Goal: Information Seeking & Learning: Learn about a topic

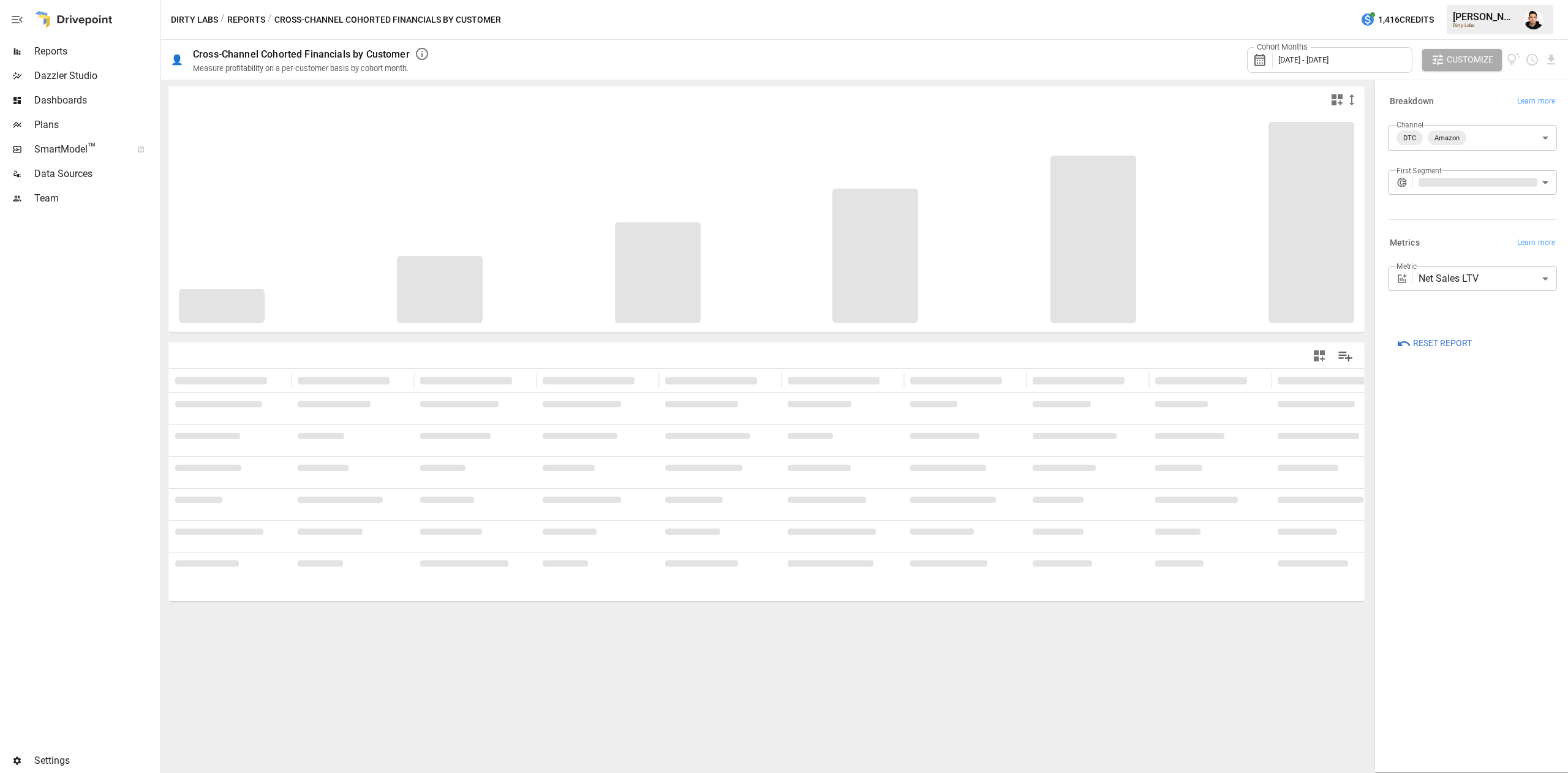
click at [240, 16] on button "Reports" at bounding box center [245, 19] width 38 height 15
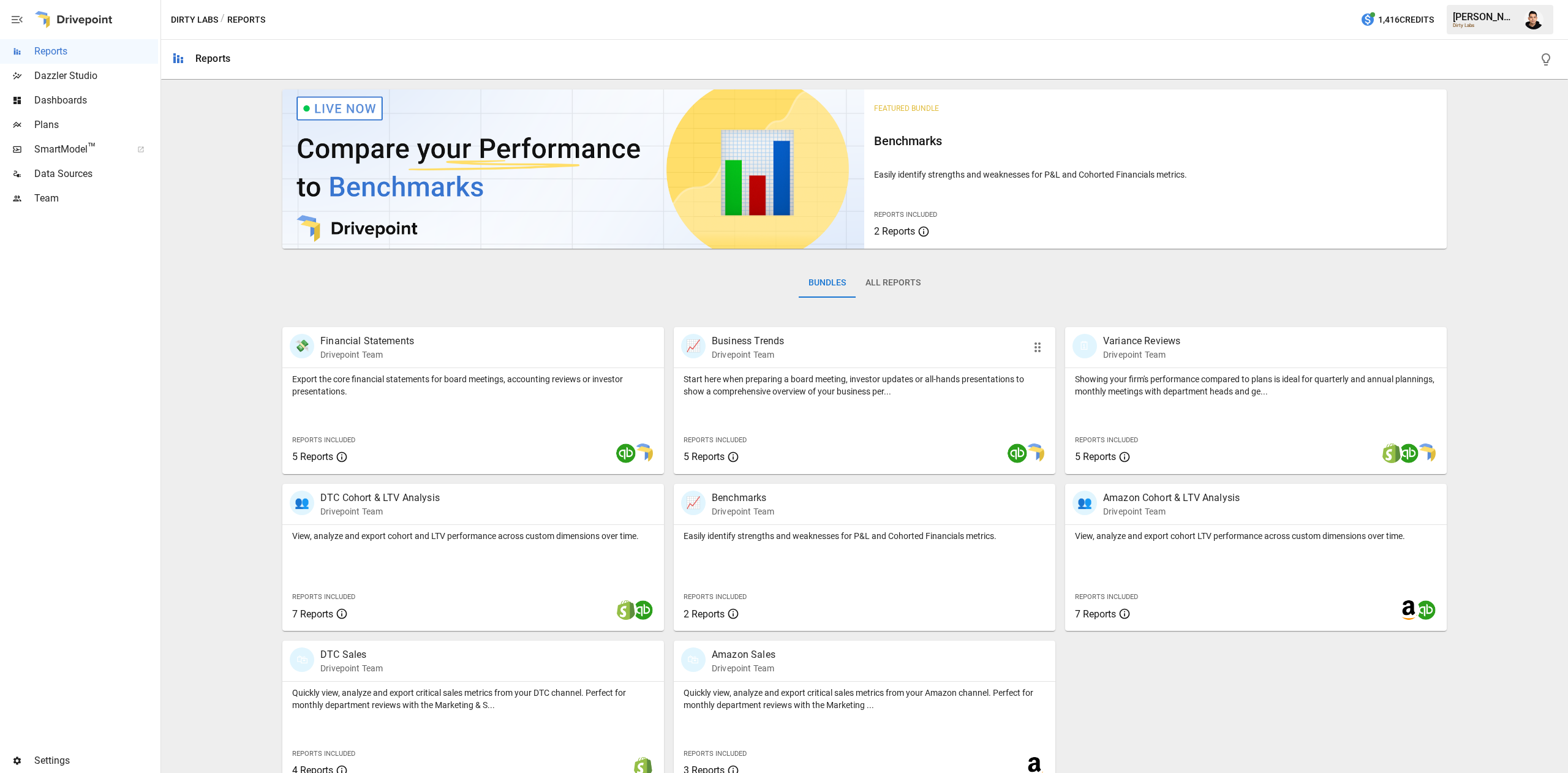
scroll to position [19, 0]
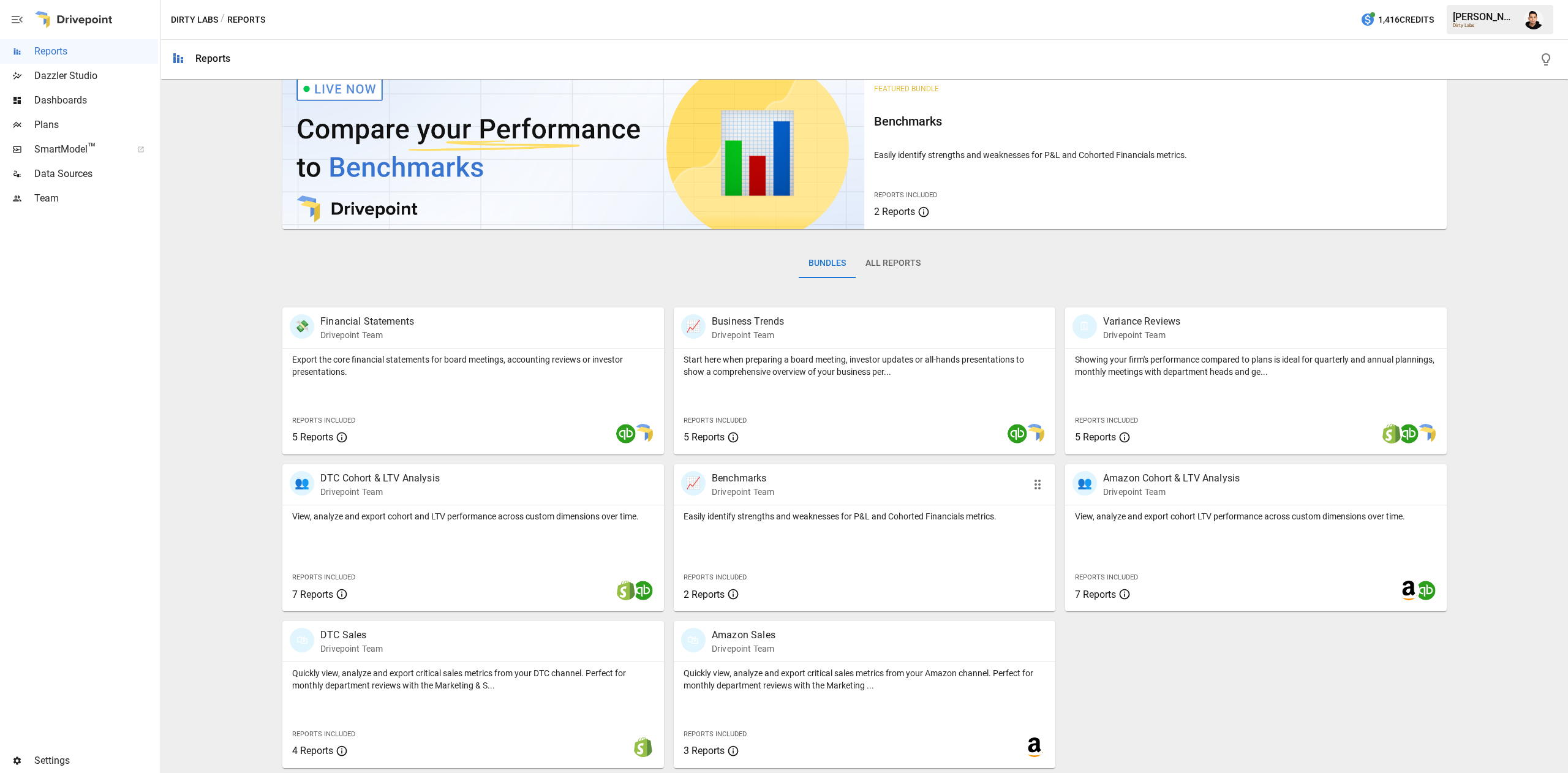
click at [889, 553] on div "Easily identify strengths and weaknesses for P&L and Cohorted Financials metric…" at bounding box center [865, 558] width 382 height 106
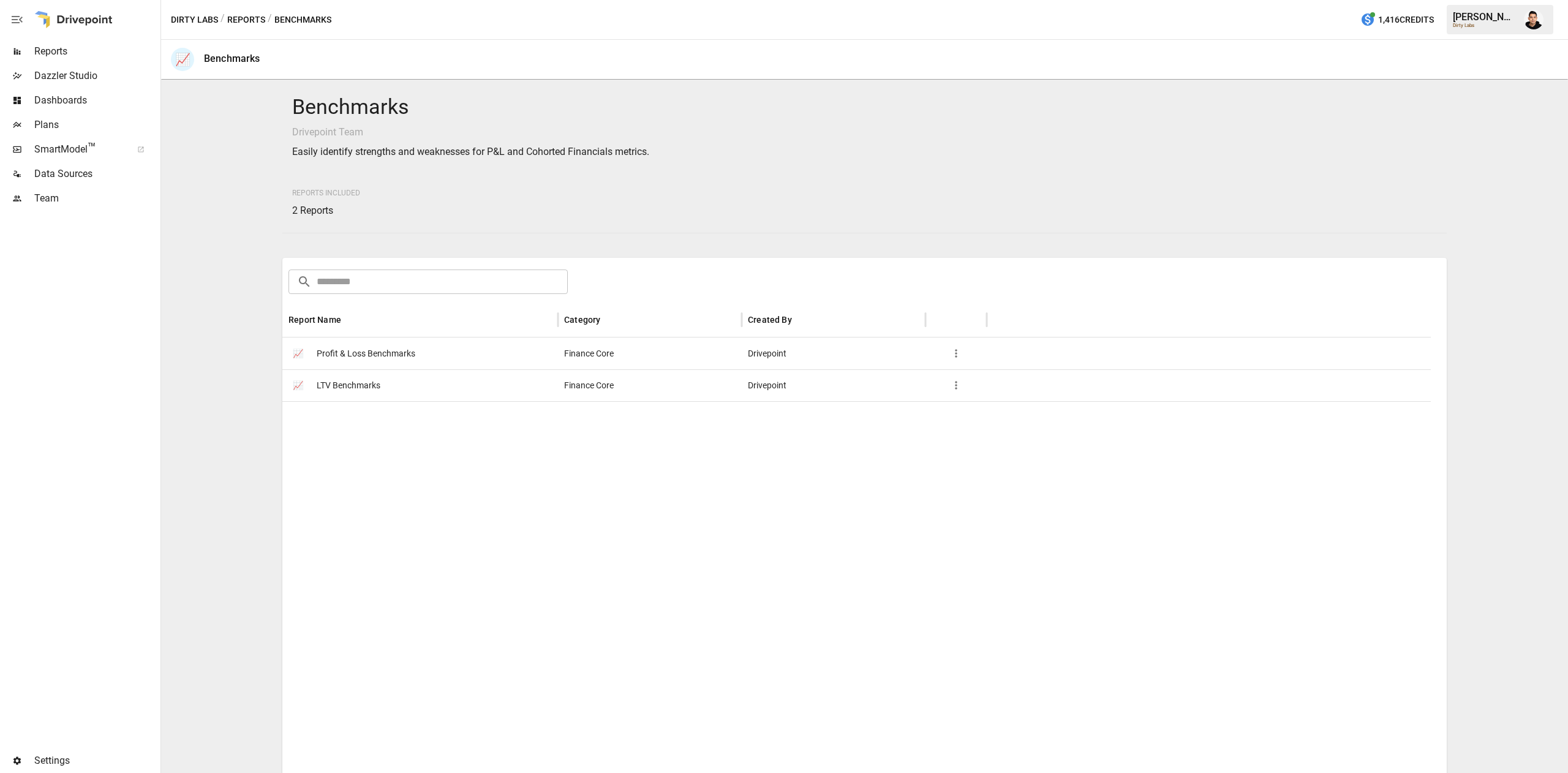
click at [349, 382] on span "LTV Benchmarks" at bounding box center [348, 386] width 64 height 32
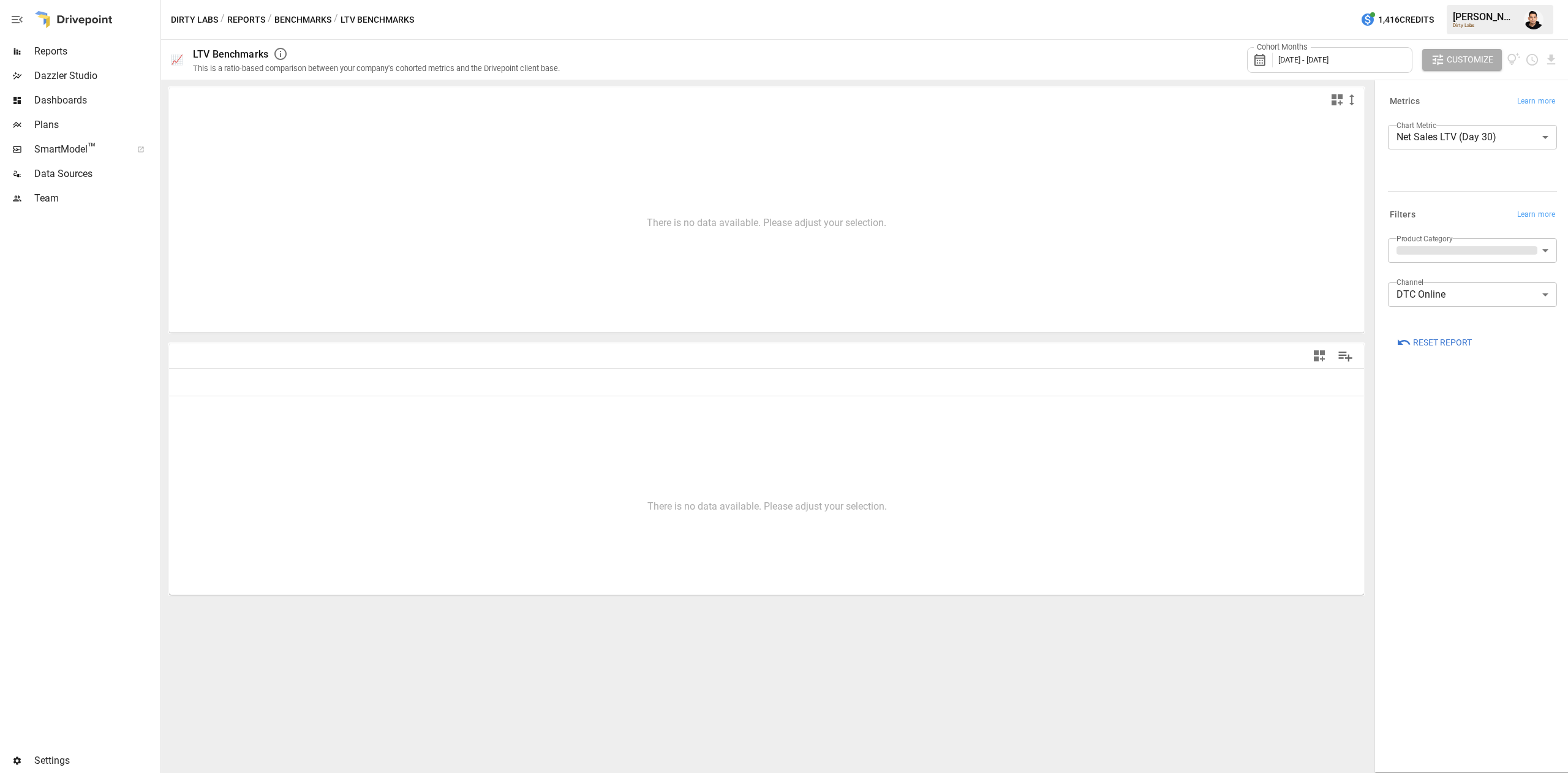
type input "**********"
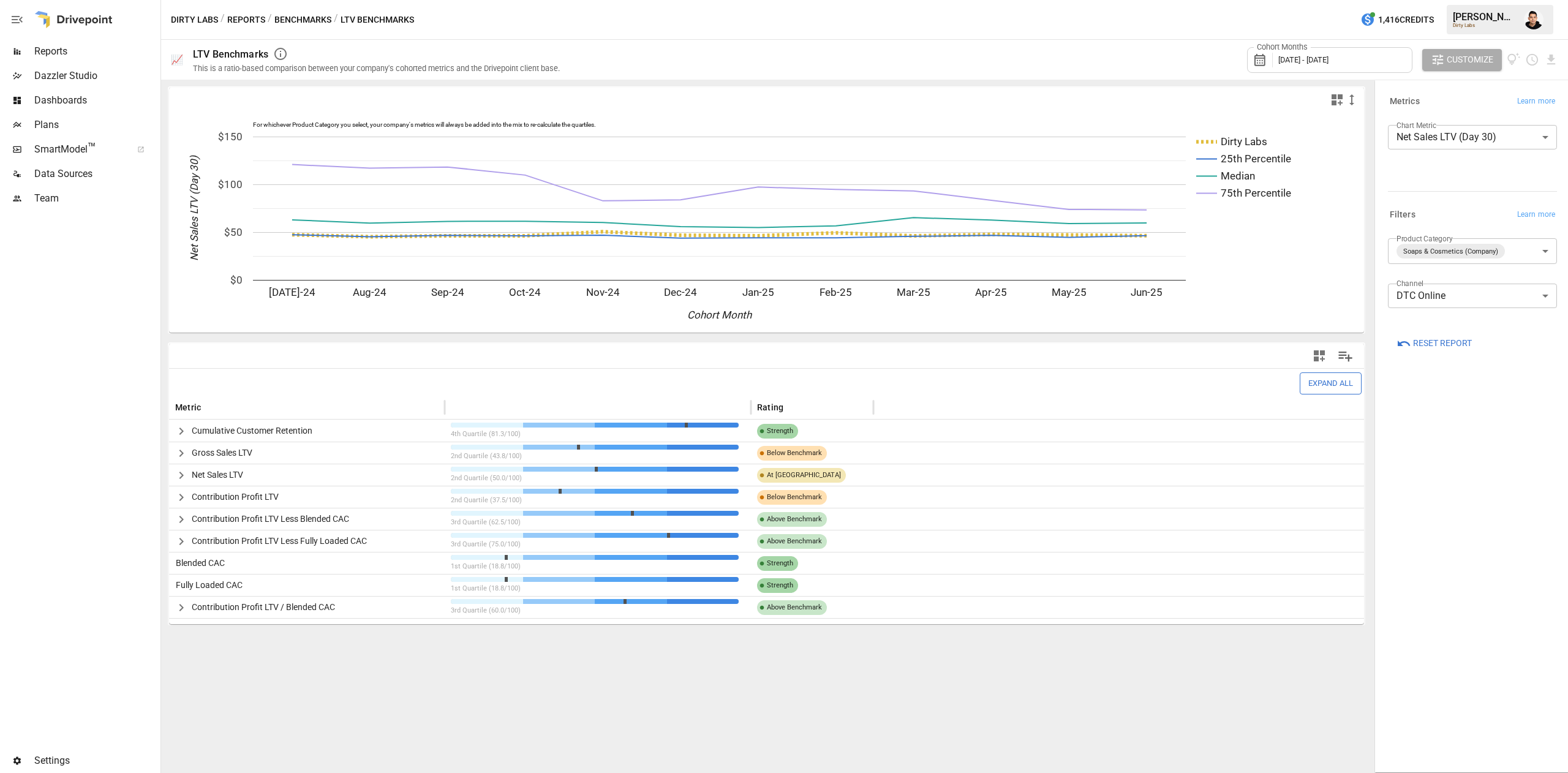
click at [182, 606] on icon "button" at bounding box center [180, 607] width 4 height 7
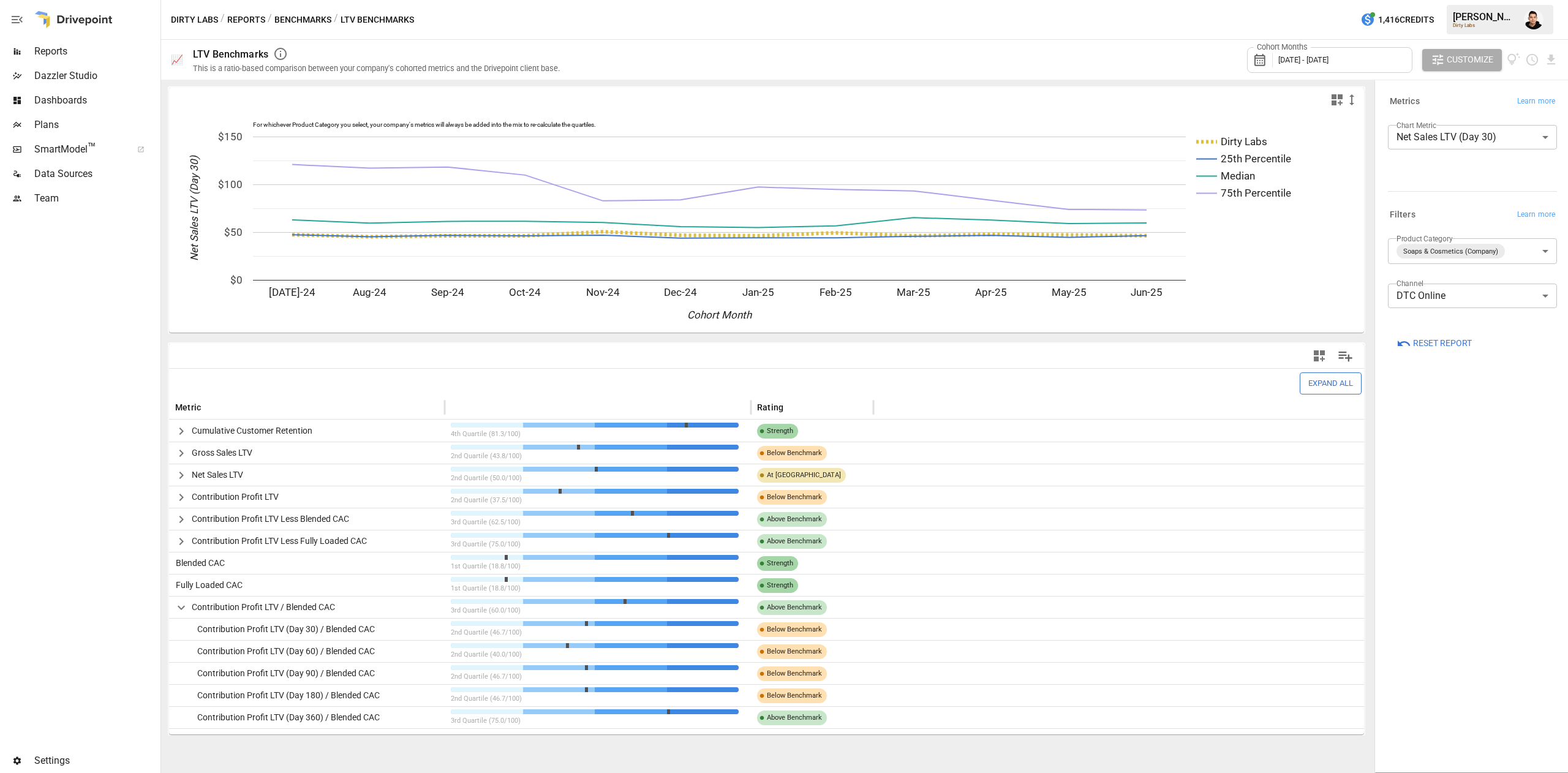
click at [1531, 0] on body "Reports Dazzler Studio Dashboards Plans SmartModel ™ Data Sources Team Settings…" at bounding box center [784, 0] width 1568 height 0
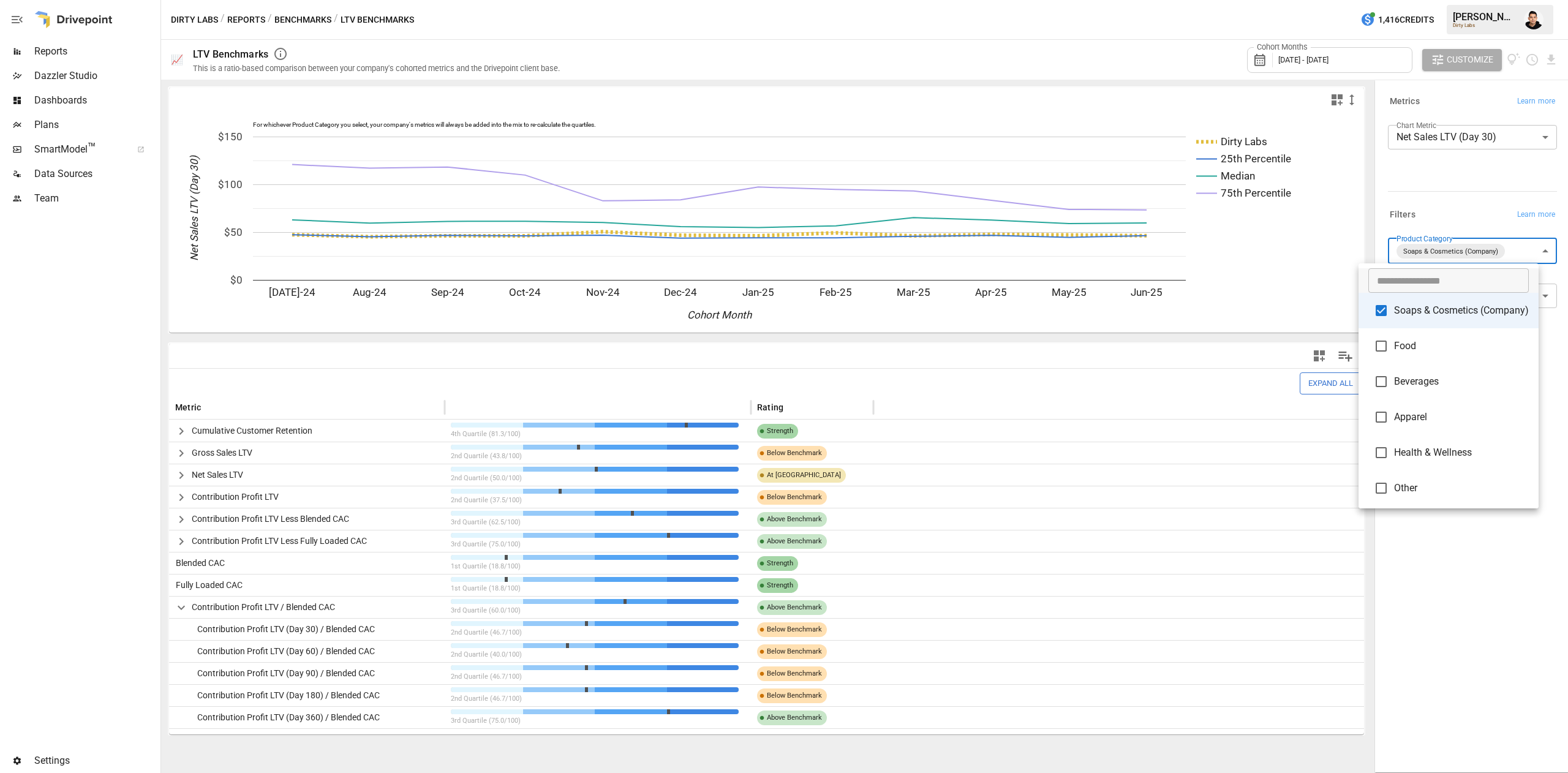
scroll to position [3, 0]
click at [1407, 557] on div at bounding box center [784, 386] width 1568 height 773
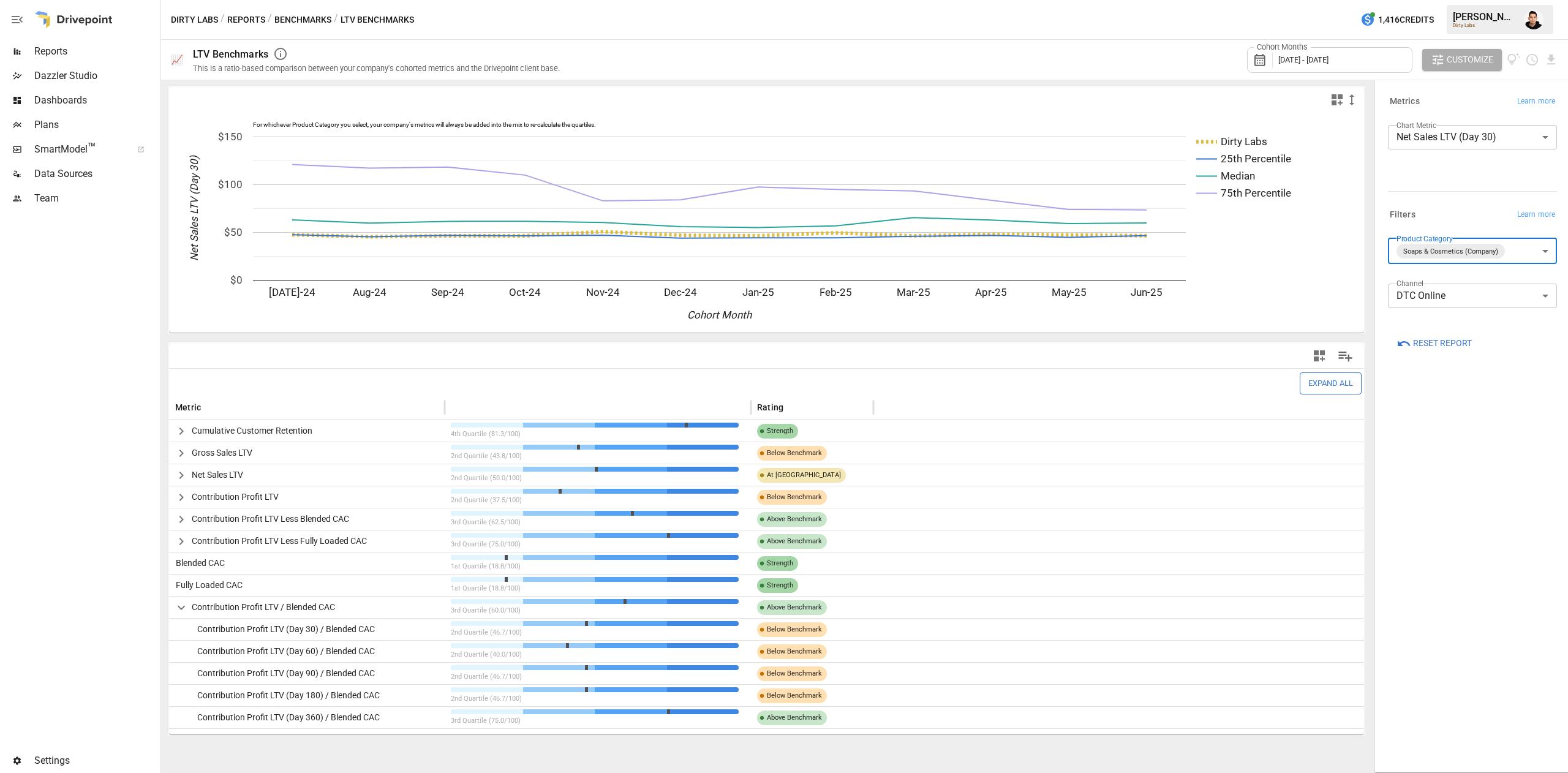
click at [302, 19] on button "Benchmarks" at bounding box center [302, 19] width 57 height 15
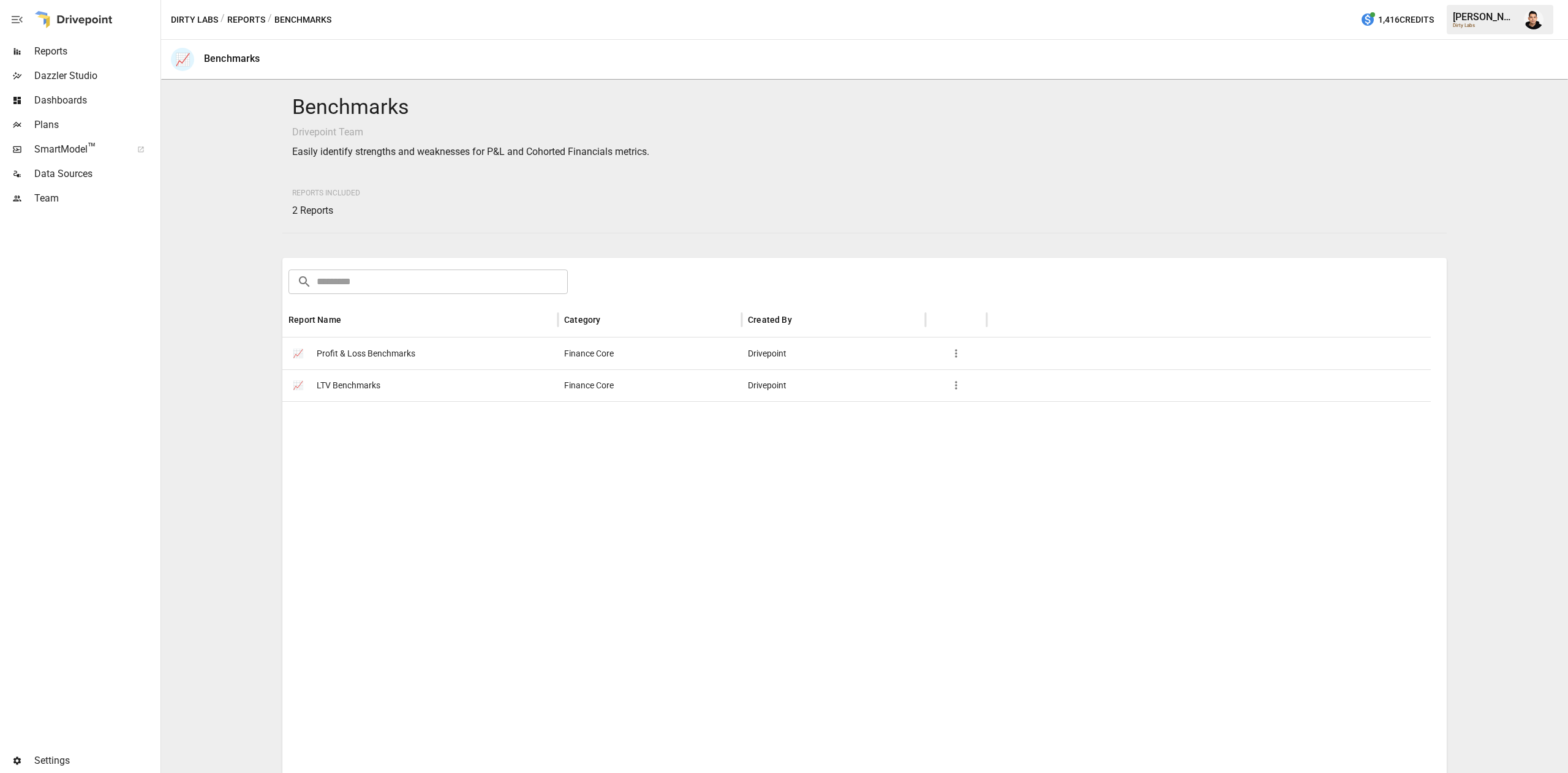
click at [392, 359] on span "Profit & Loss Benchmarks" at bounding box center [365, 354] width 99 height 32
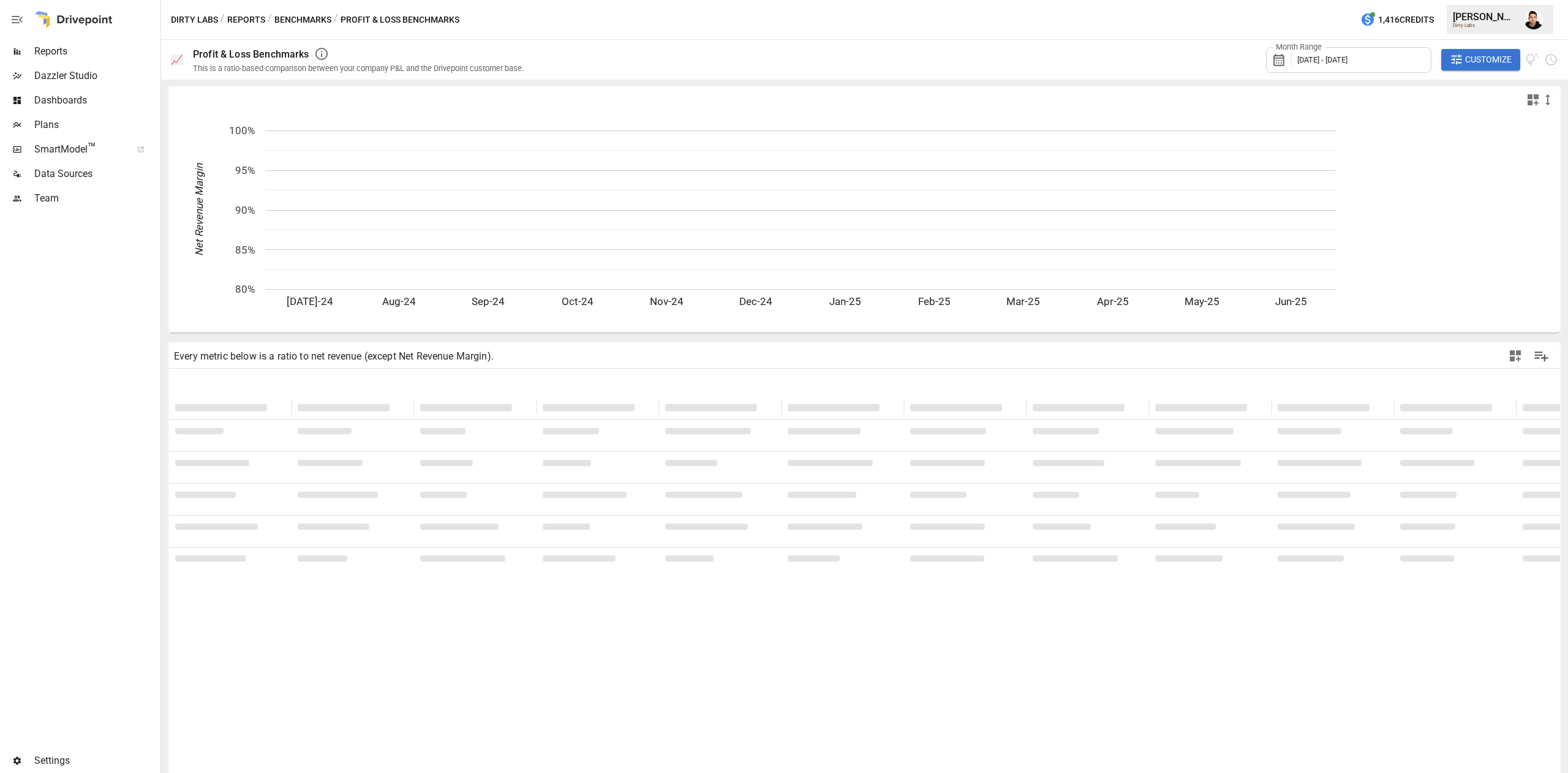
type input "**********"
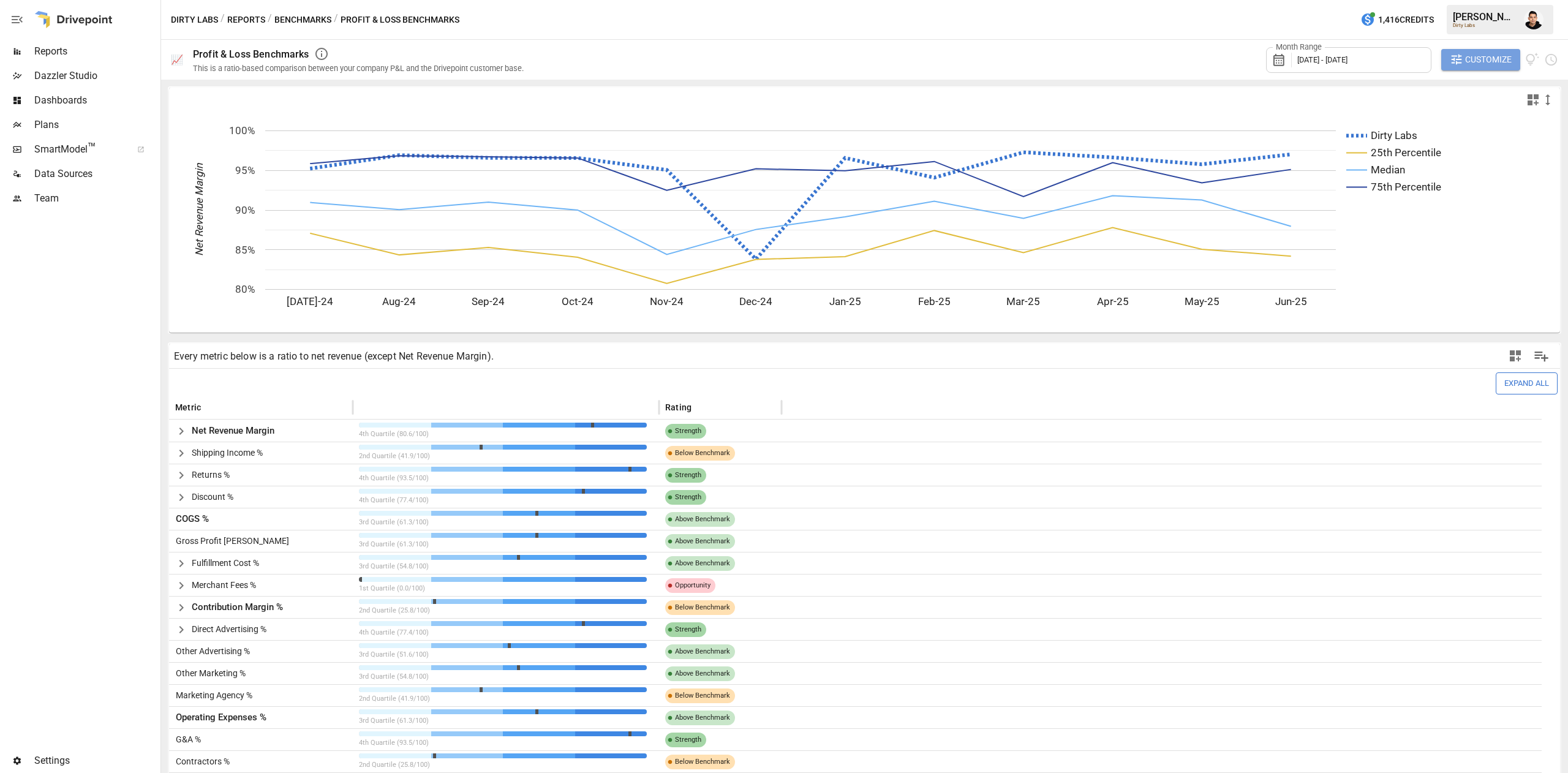
click at [1493, 65] on span "Customize" at bounding box center [1487, 59] width 46 height 15
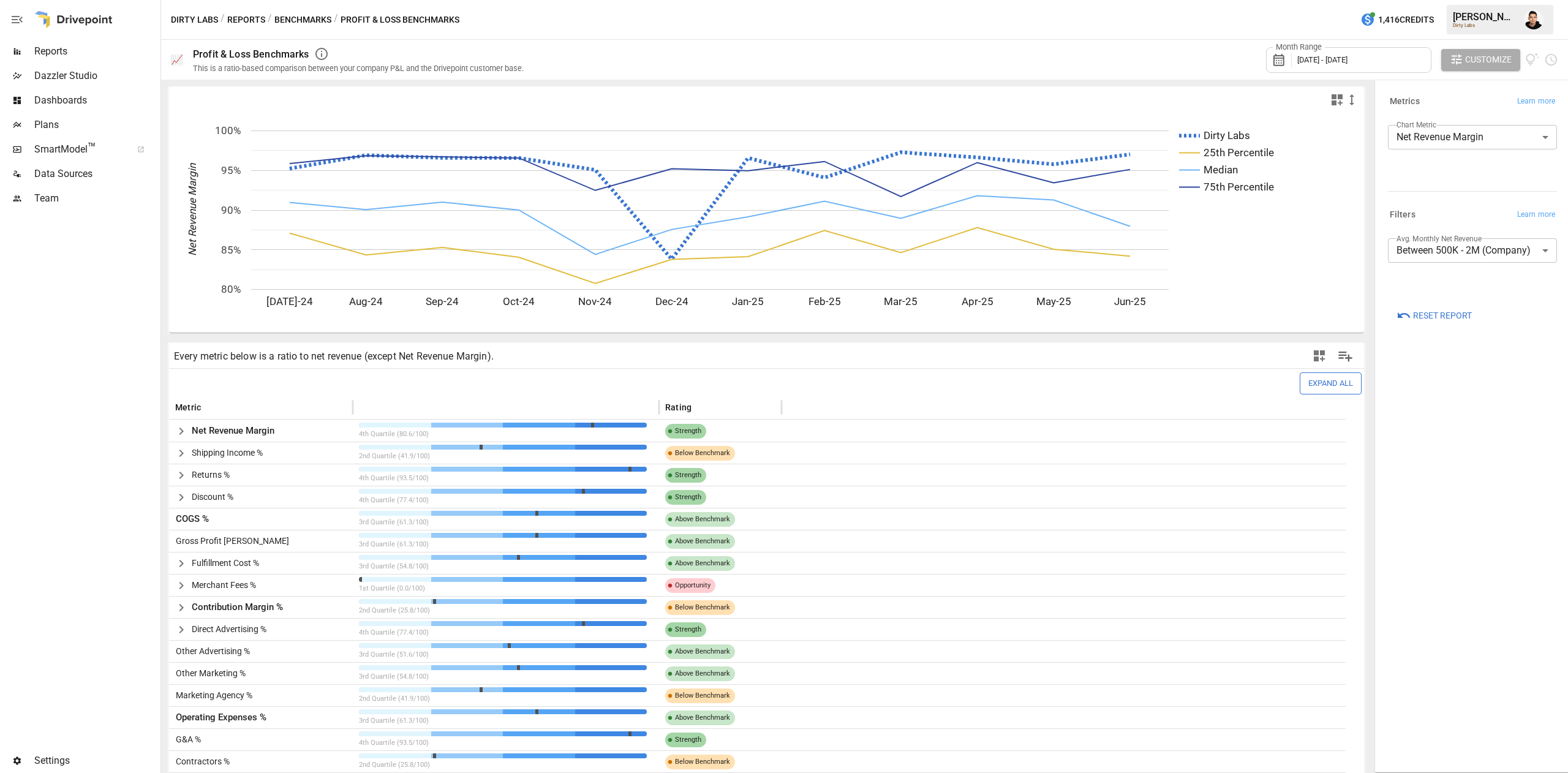
click at [1470, 0] on body "Reports Dazzler Studio Dashboards Plans SmartModel ™ Data Sources Team Settings…" at bounding box center [784, 0] width 1568 height 0
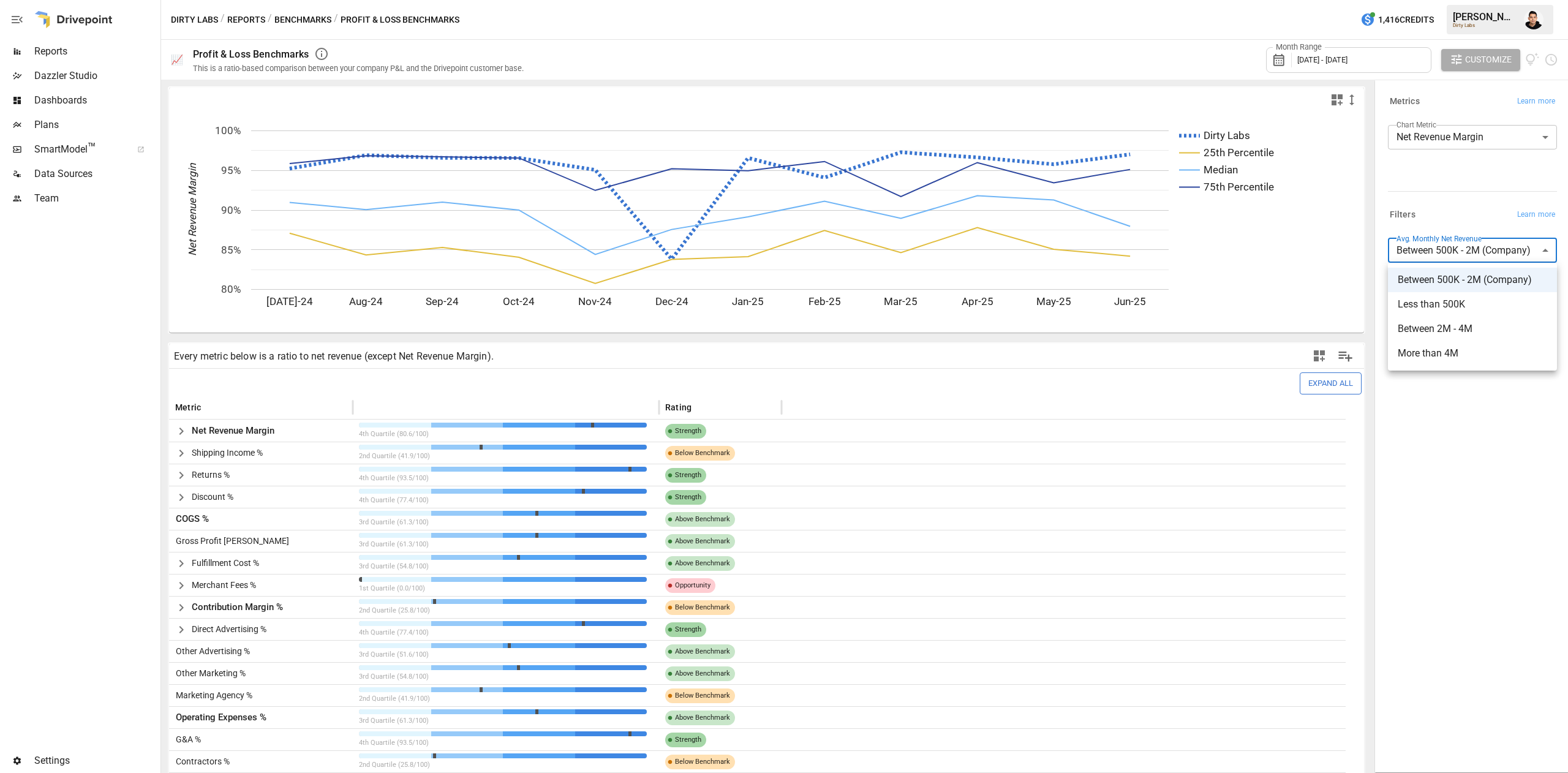
click at [1482, 474] on div at bounding box center [784, 386] width 1568 height 773
click at [244, 14] on button "Reports" at bounding box center [245, 19] width 38 height 15
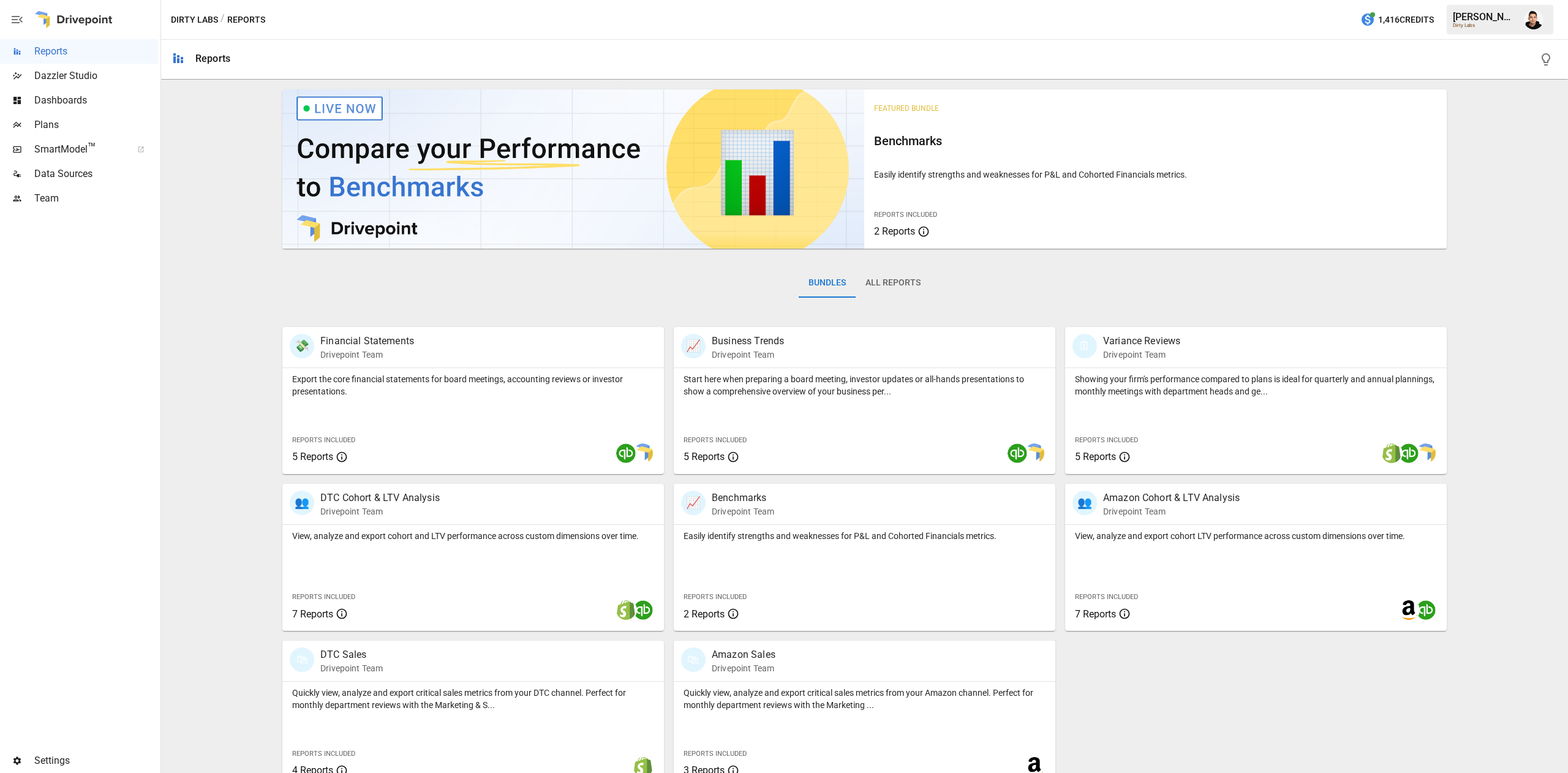
scroll to position [19, 0]
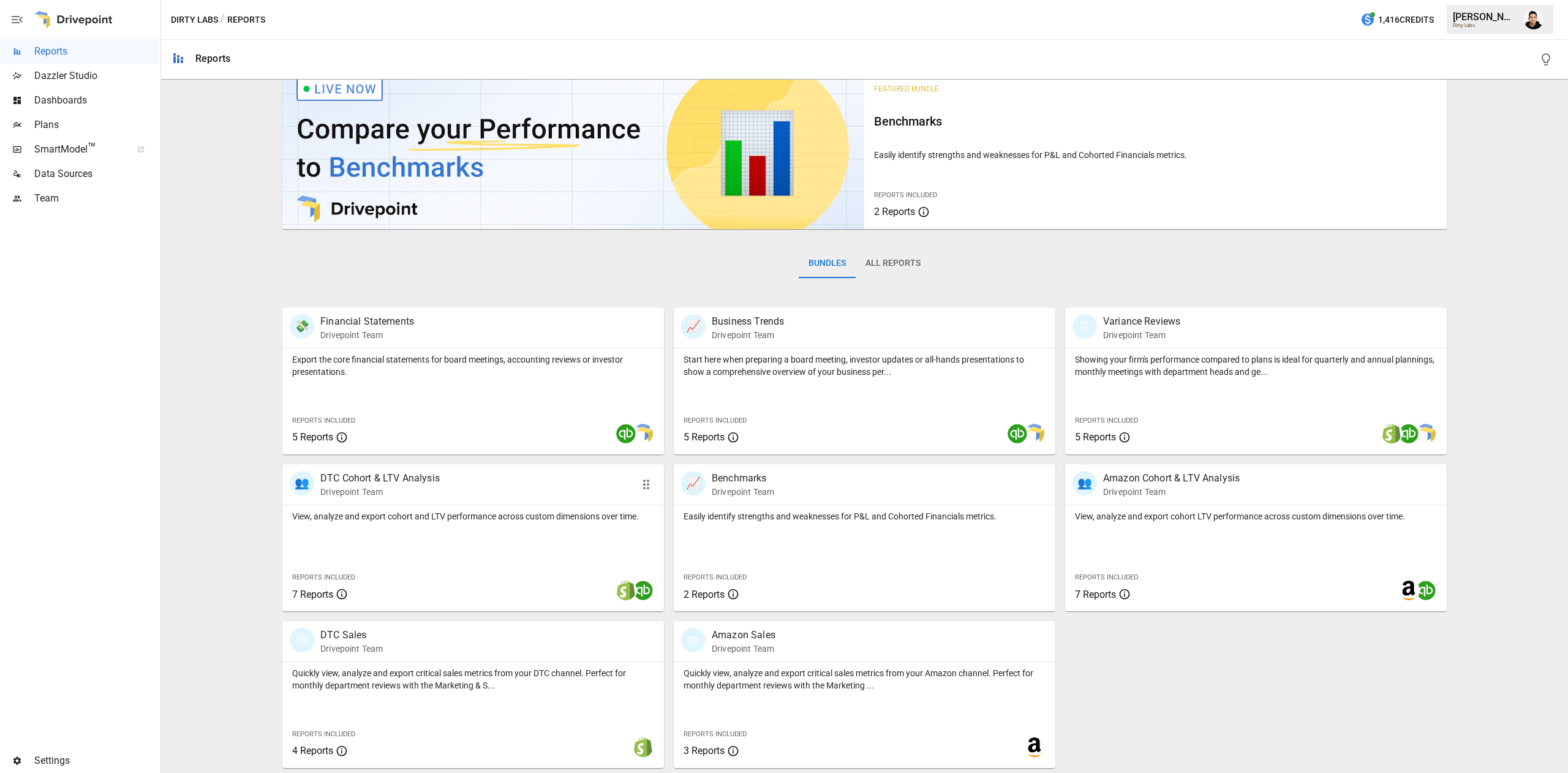
click at [512, 571] on div at bounding box center [553, 591] width 222 height 42
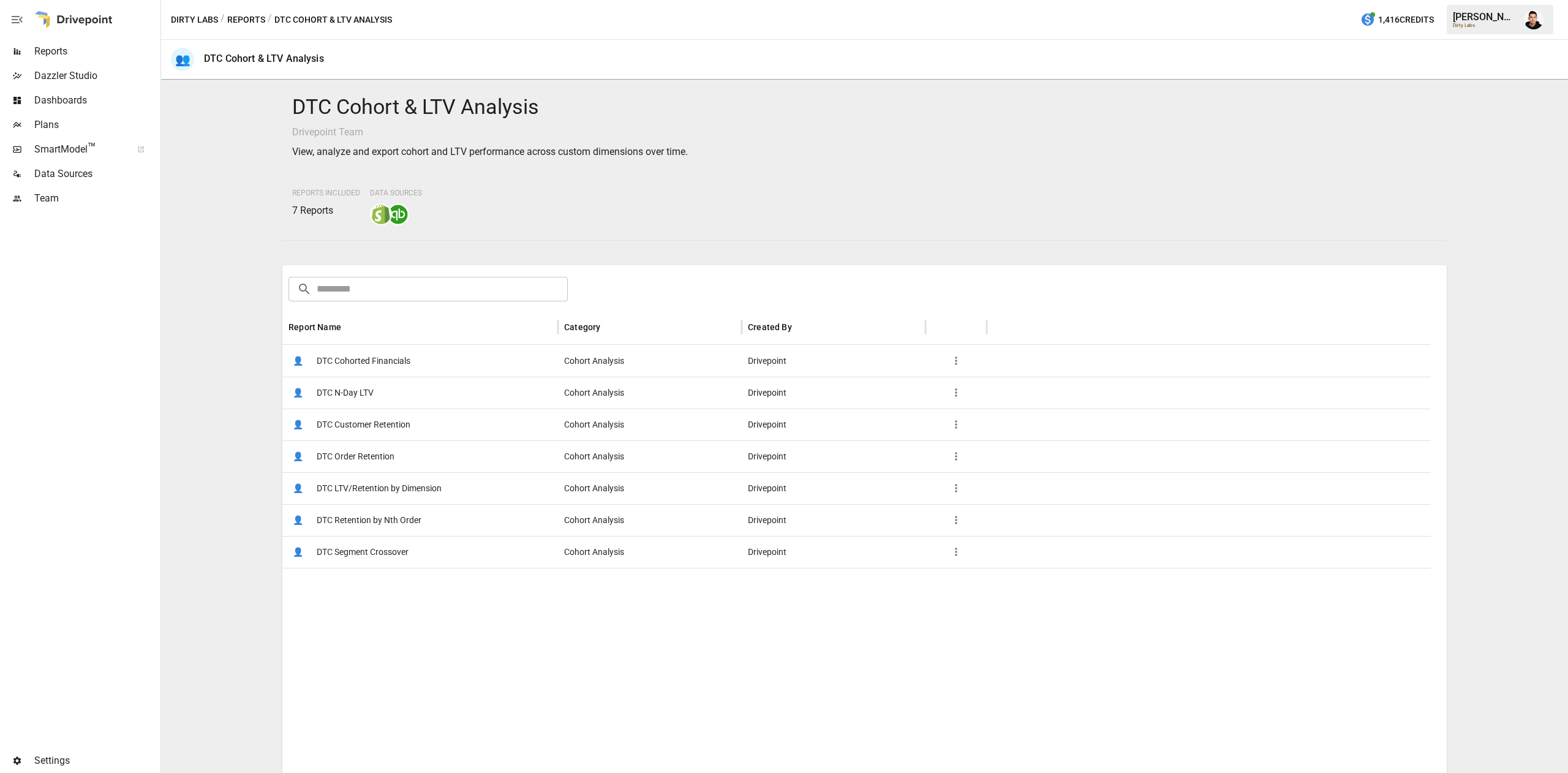
scroll to position [174, 0]
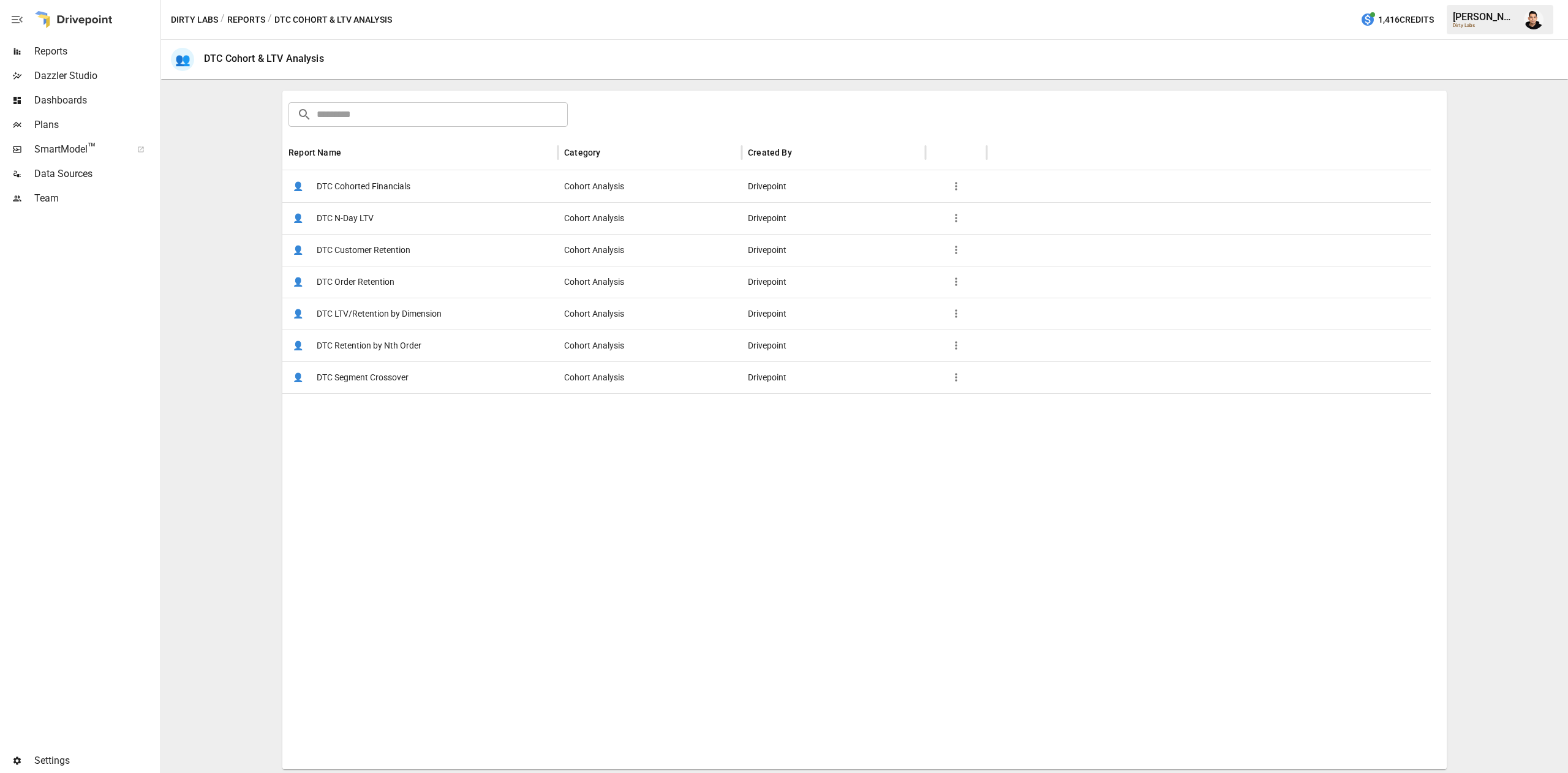
click at [385, 386] on span "DTC Segment Crossover" at bounding box center [362, 378] width 92 height 32
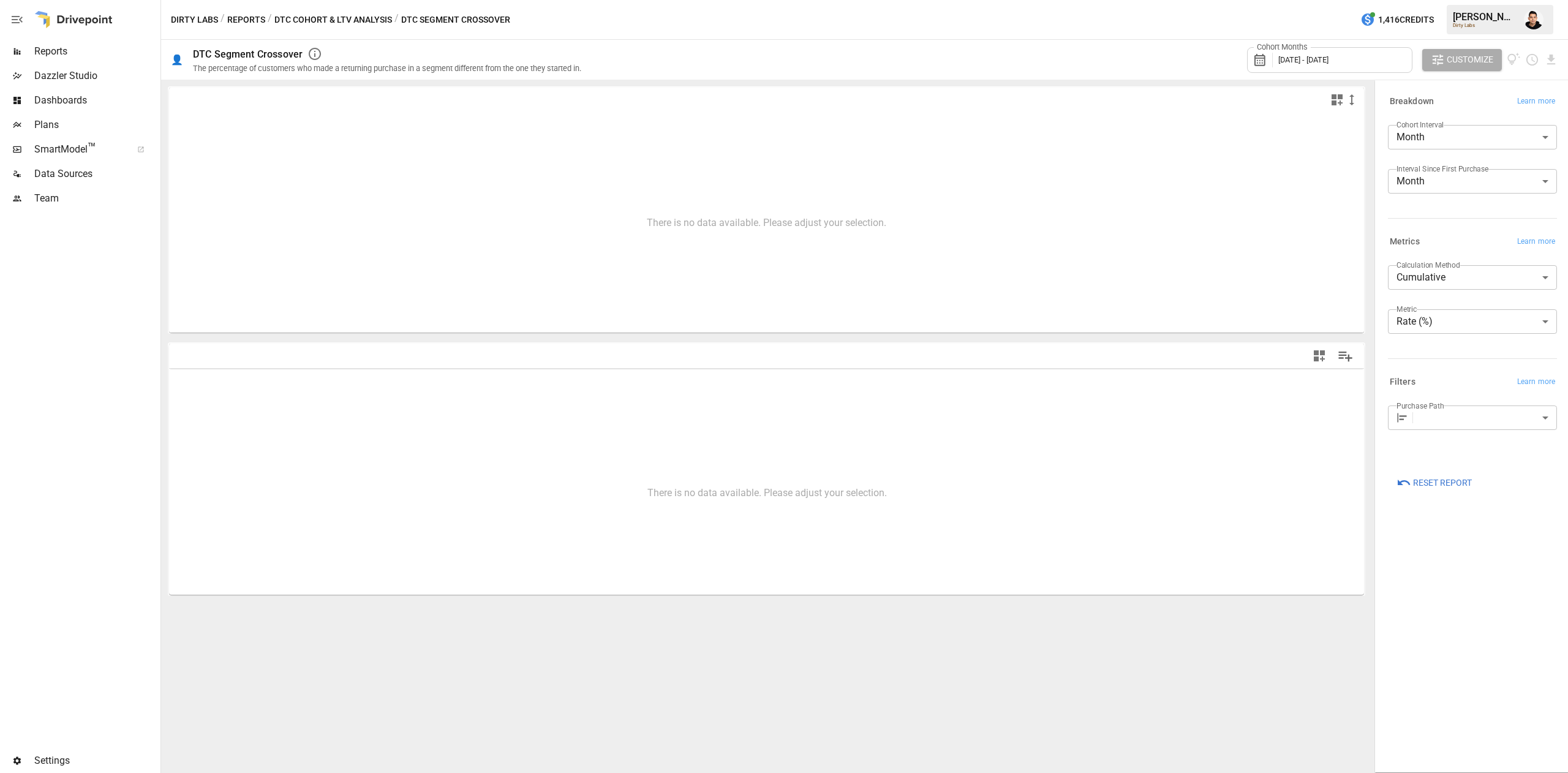
type input "**********"
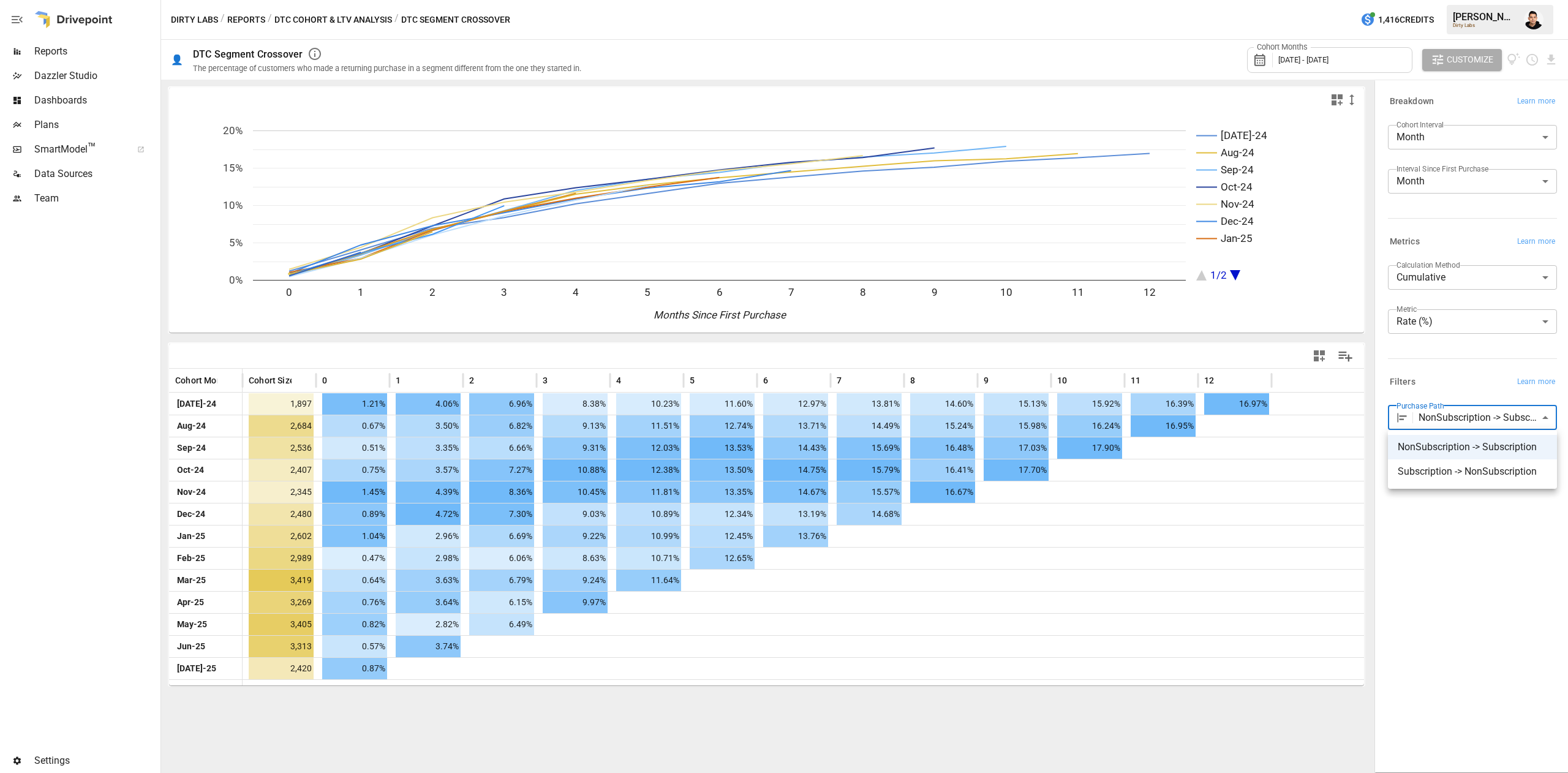
click at [1458, 0] on body "Reports Dazzler Studio Dashboards Plans SmartModel ™ Data Sources Team Settings…" at bounding box center [784, 0] width 1568 height 0
click at [1463, 579] on div at bounding box center [784, 386] width 1568 height 773
click at [1373, 61] on div "Cohort Months [DATE] - [DATE]" at bounding box center [1329, 60] width 166 height 25
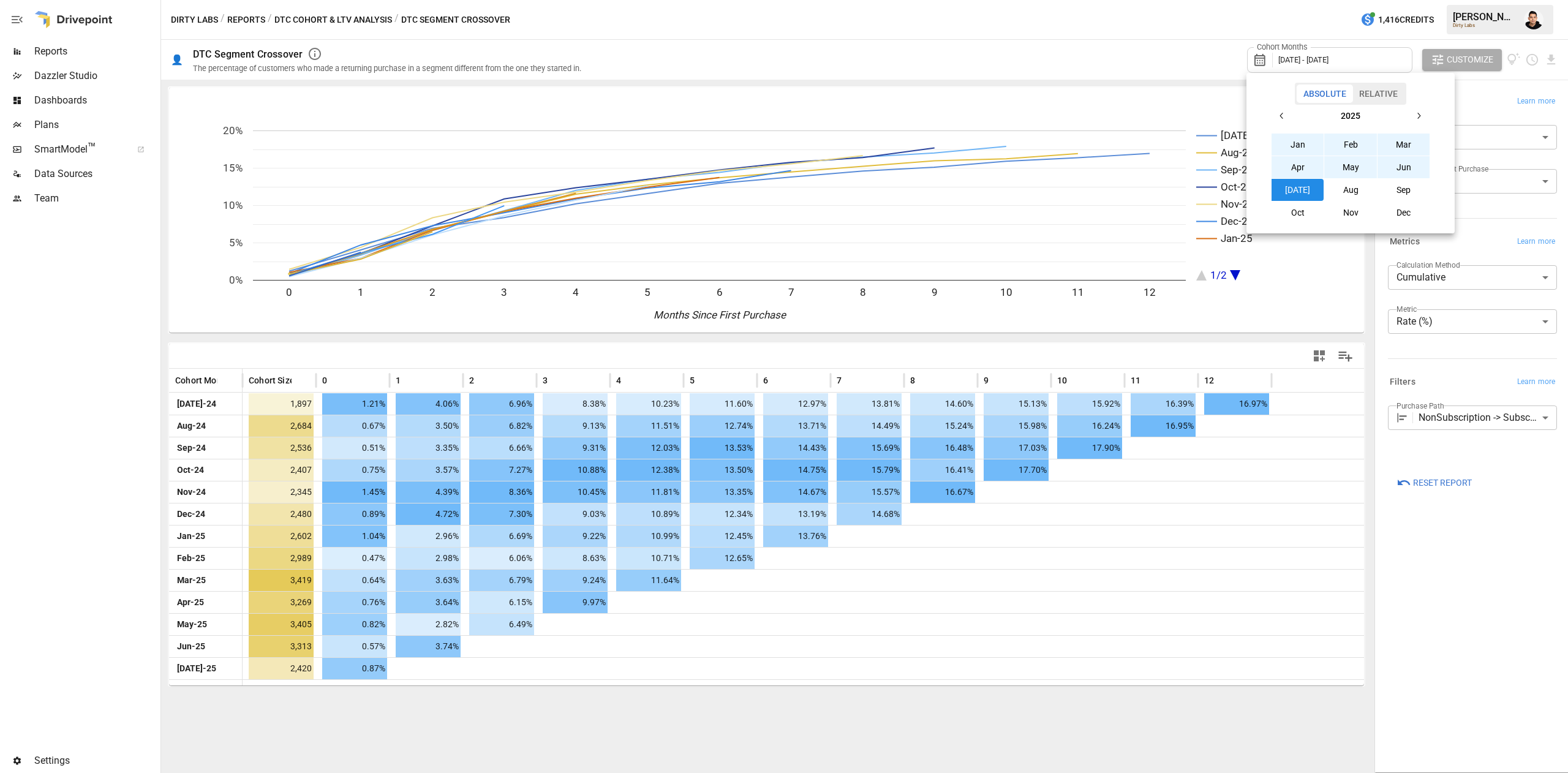
click at [1282, 110] on button "button" at bounding box center [1282, 116] width 22 height 22
click at [1292, 142] on button "Jan" at bounding box center [1297, 144] width 53 height 22
click at [1431, 109] on div "[DATE] Feb Mar Apr May Jun [DATE] Aug Sep Oct Nov Dec" at bounding box center [1350, 165] width 198 height 119
click at [1419, 117] on icon "button" at bounding box center [1418, 116] width 3 height 6
click at [1298, 181] on button "[DATE]" at bounding box center [1297, 189] width 53 height 22
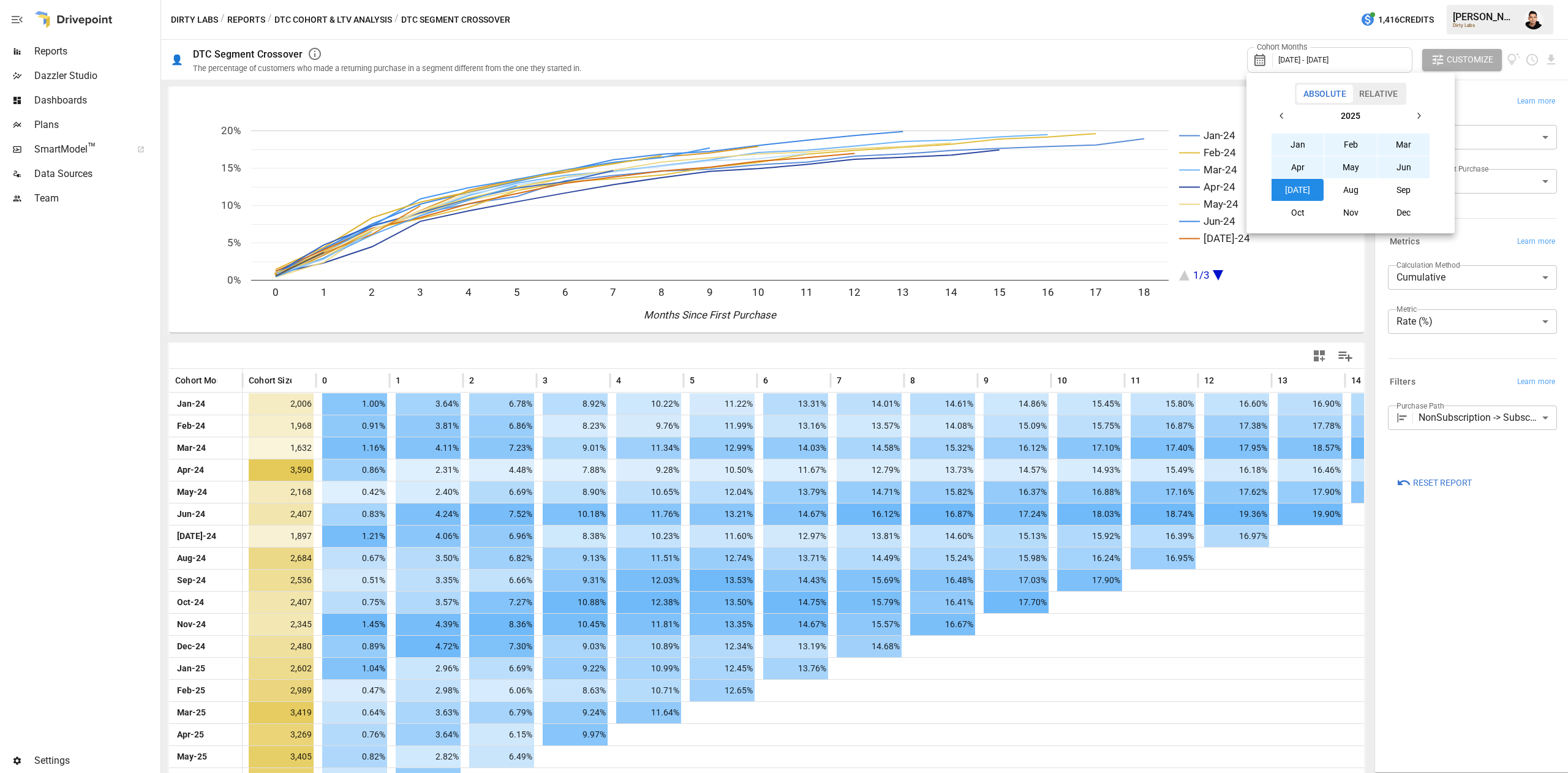
click at [1368, 651] on div at bounding box center [784, 386] width 1568 height 773
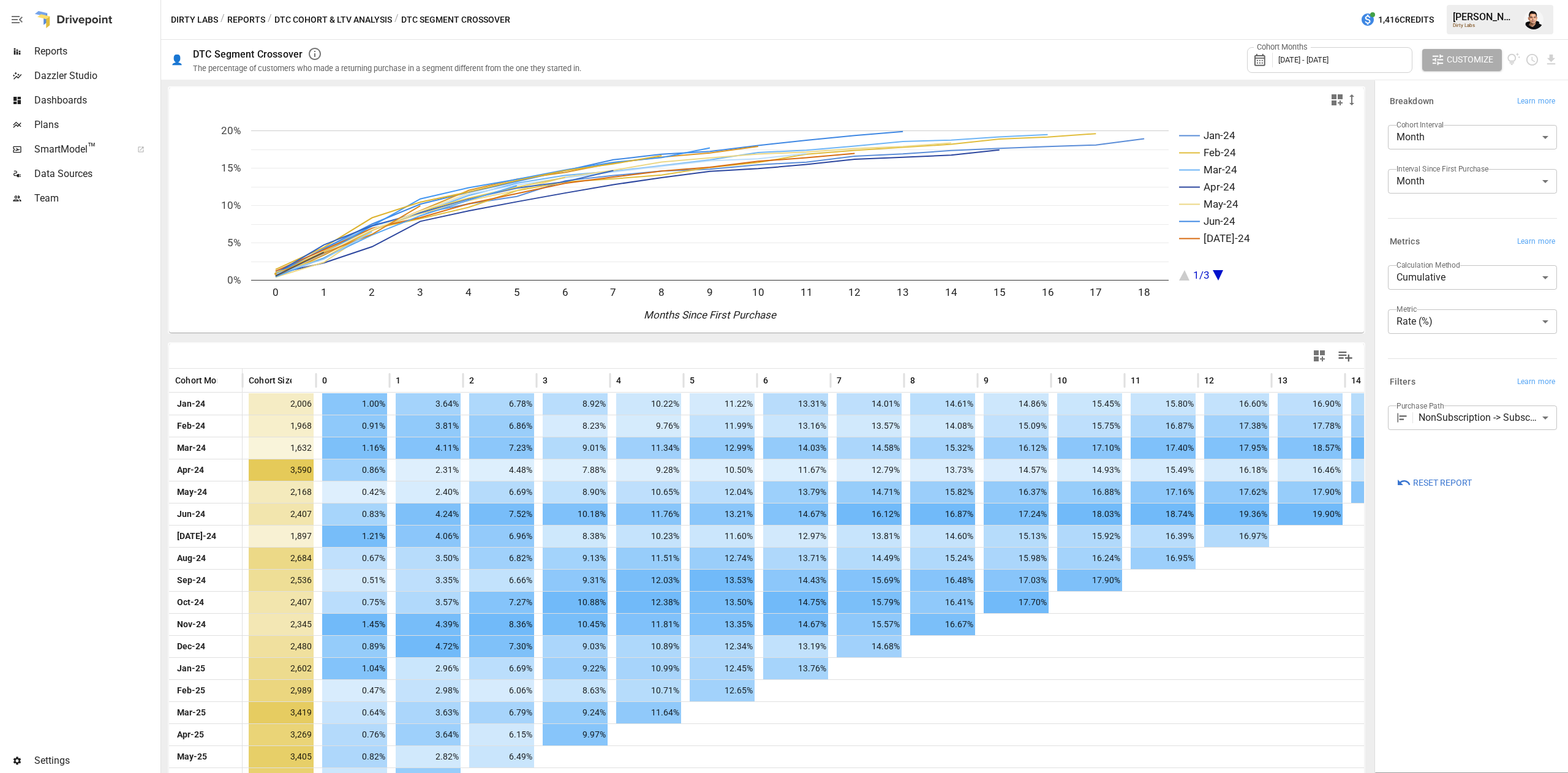
click at [244, 19] on button "Reports" at bounding box center [245, 19] width 38 height 15
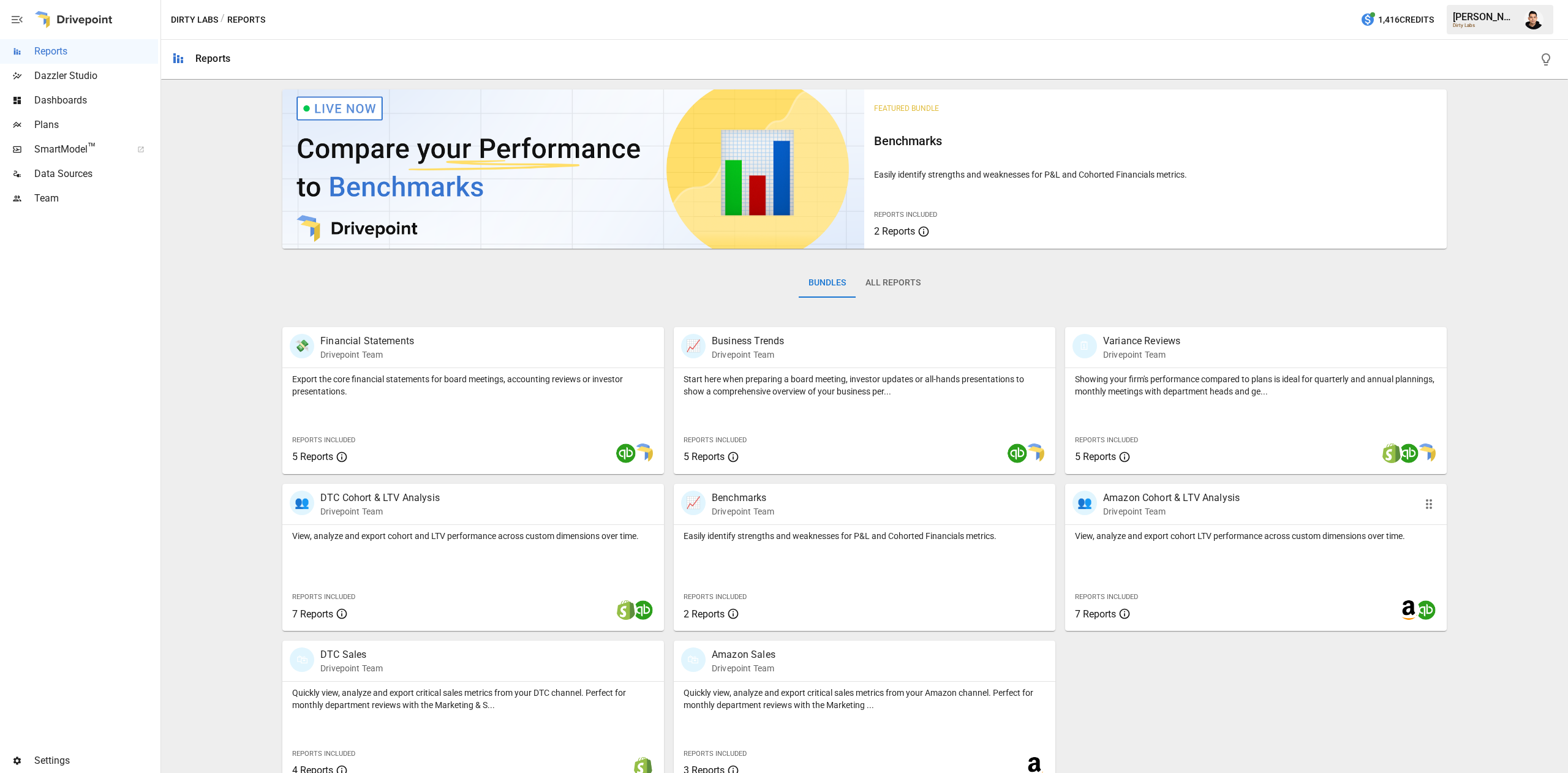
click at [1153, 554] on div "View, analyze and export cohort LTV performance across custom dimensions over t…" at bounding box center [1256, 578] width 382 height 106
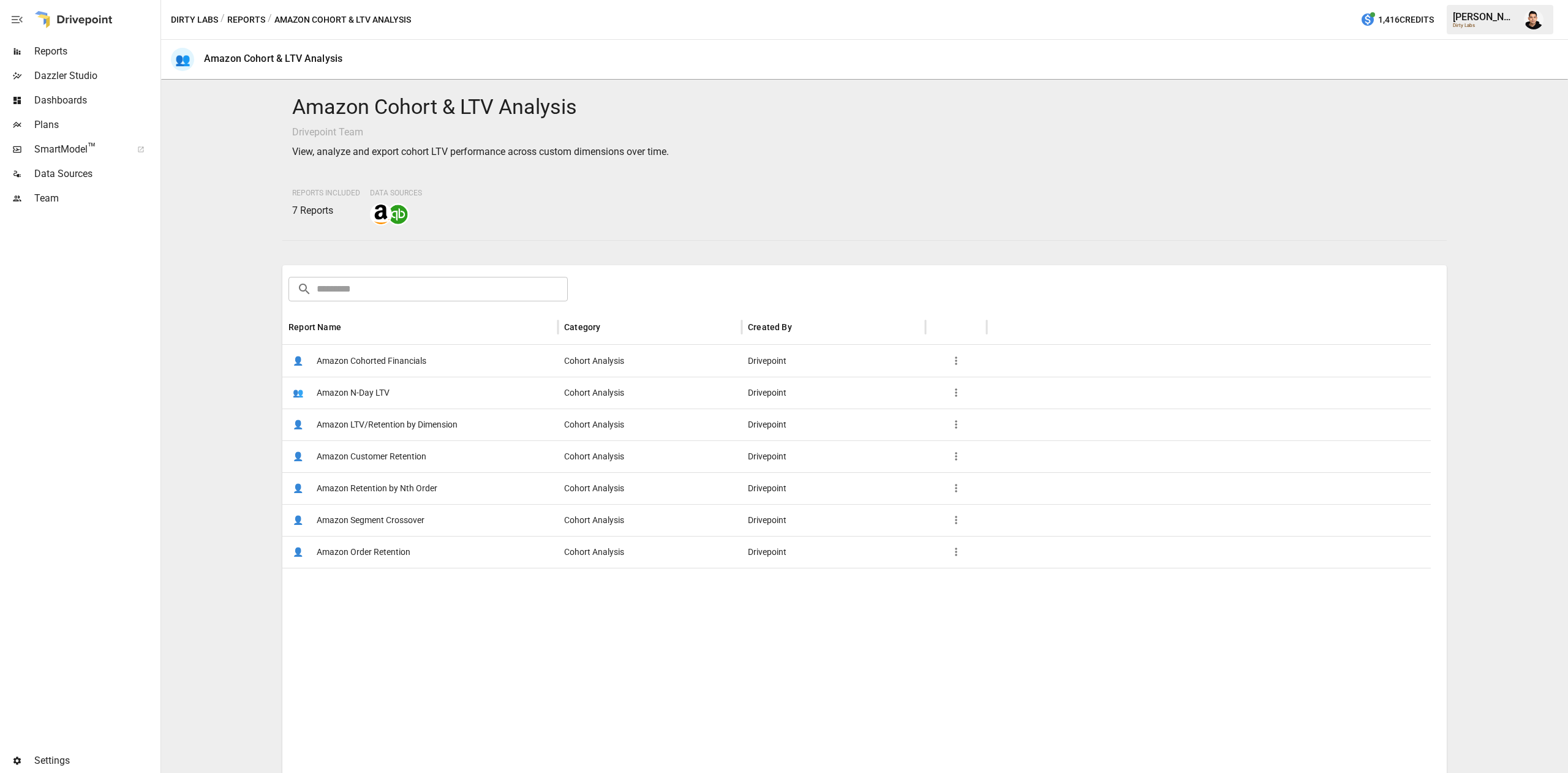
click at [405, 509] on span "Amazon Segment Crossover" at bounding box center [370, 521] width 108 height 32
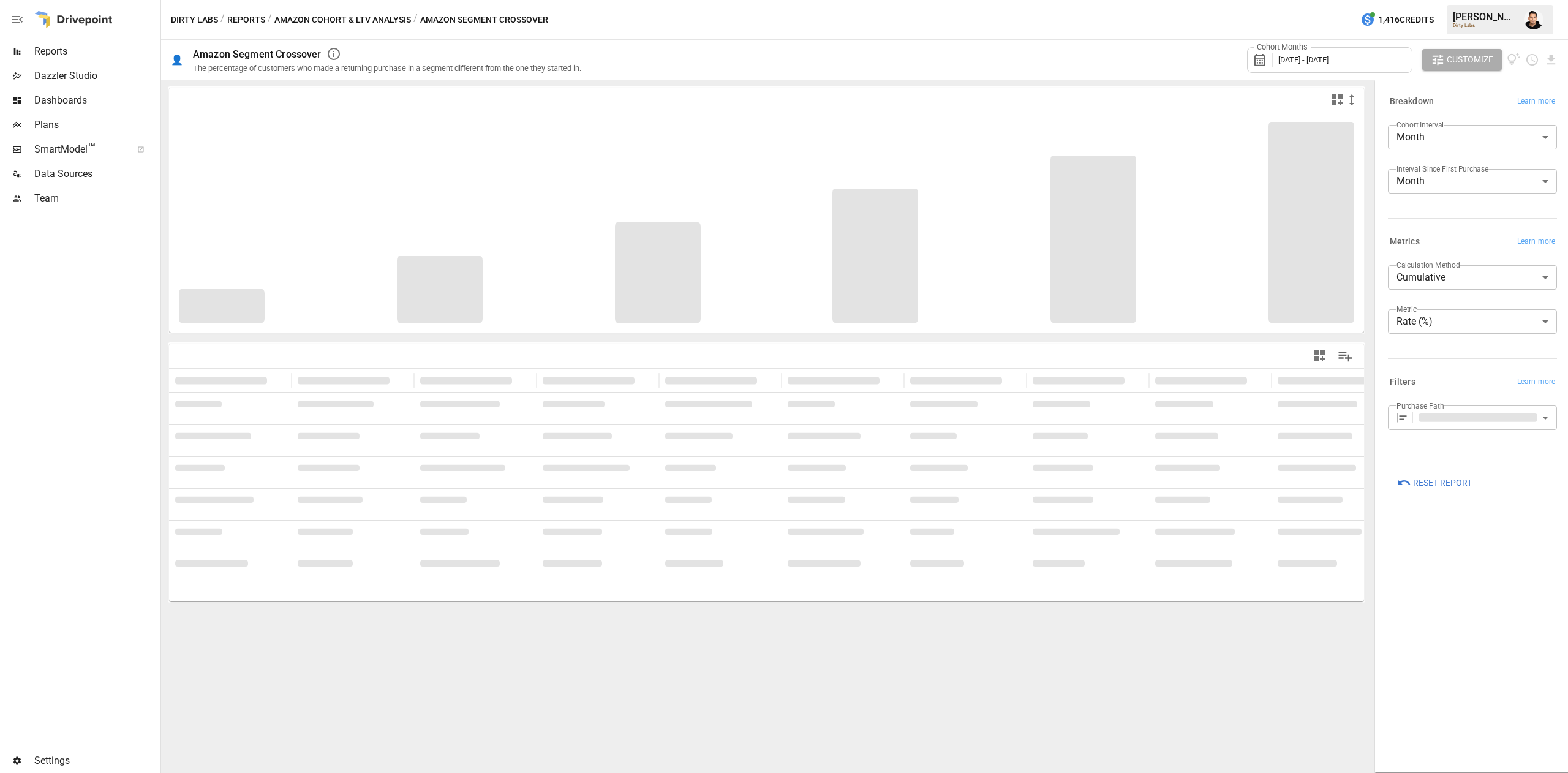
type input "**********"
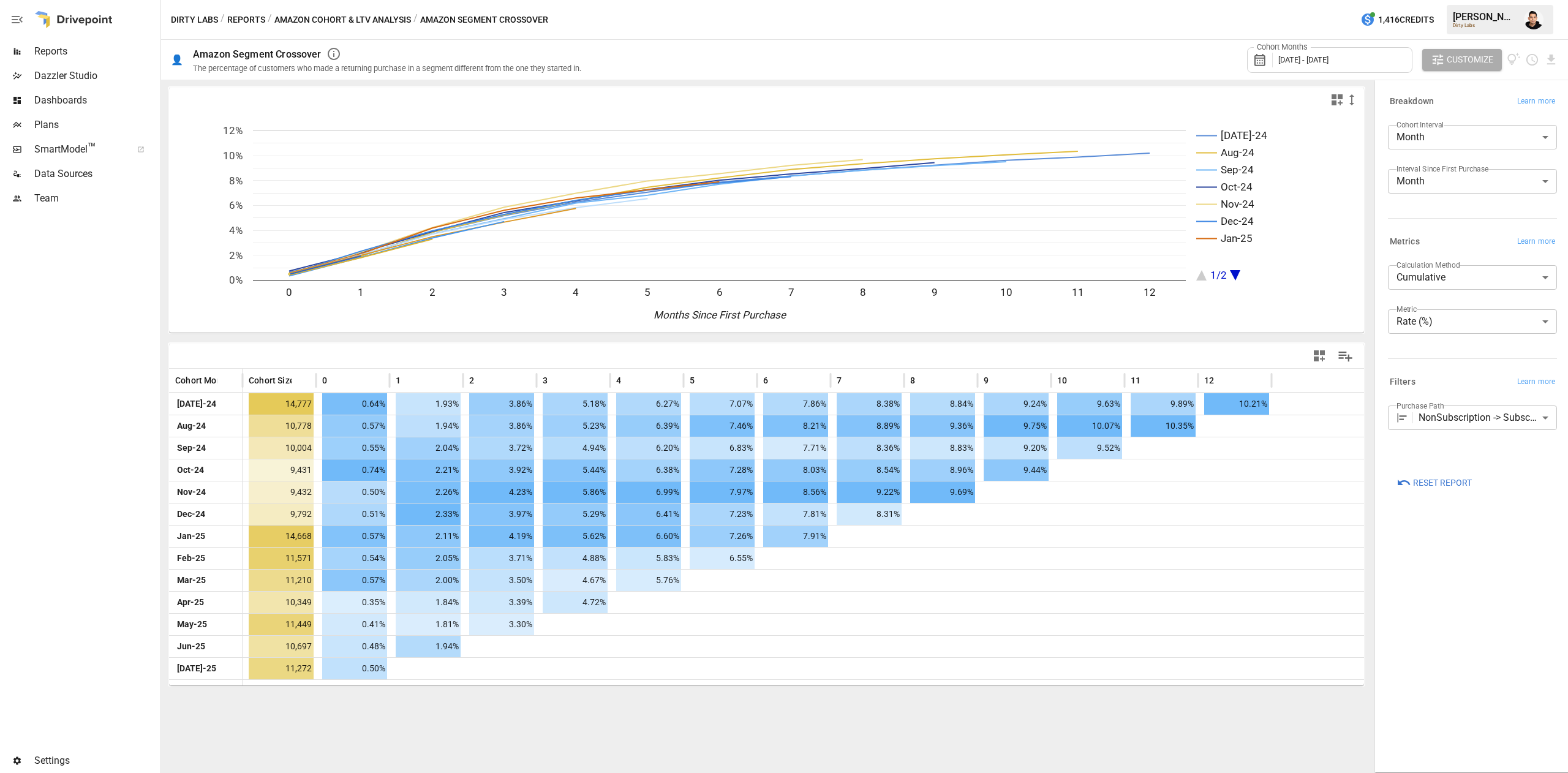
click at [260, 22] on button "Reports" at bounding box center [245, 19] width 38 height 15
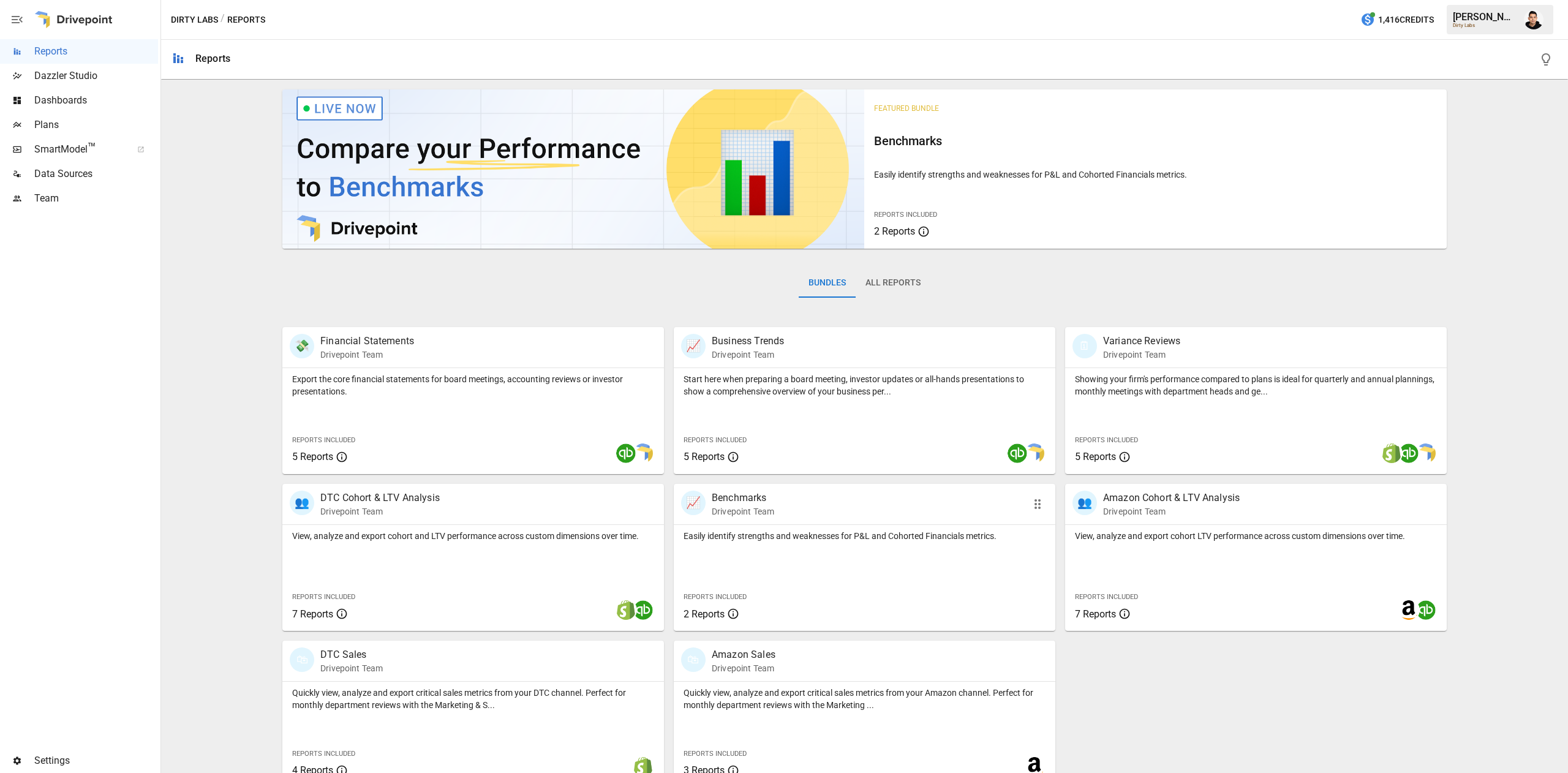
click at [935, 604] on div "Easily identify strengths and weaknesses for P&L and Cohorted Financials metric…" at bounding box center [865, 578] width 382 height 106
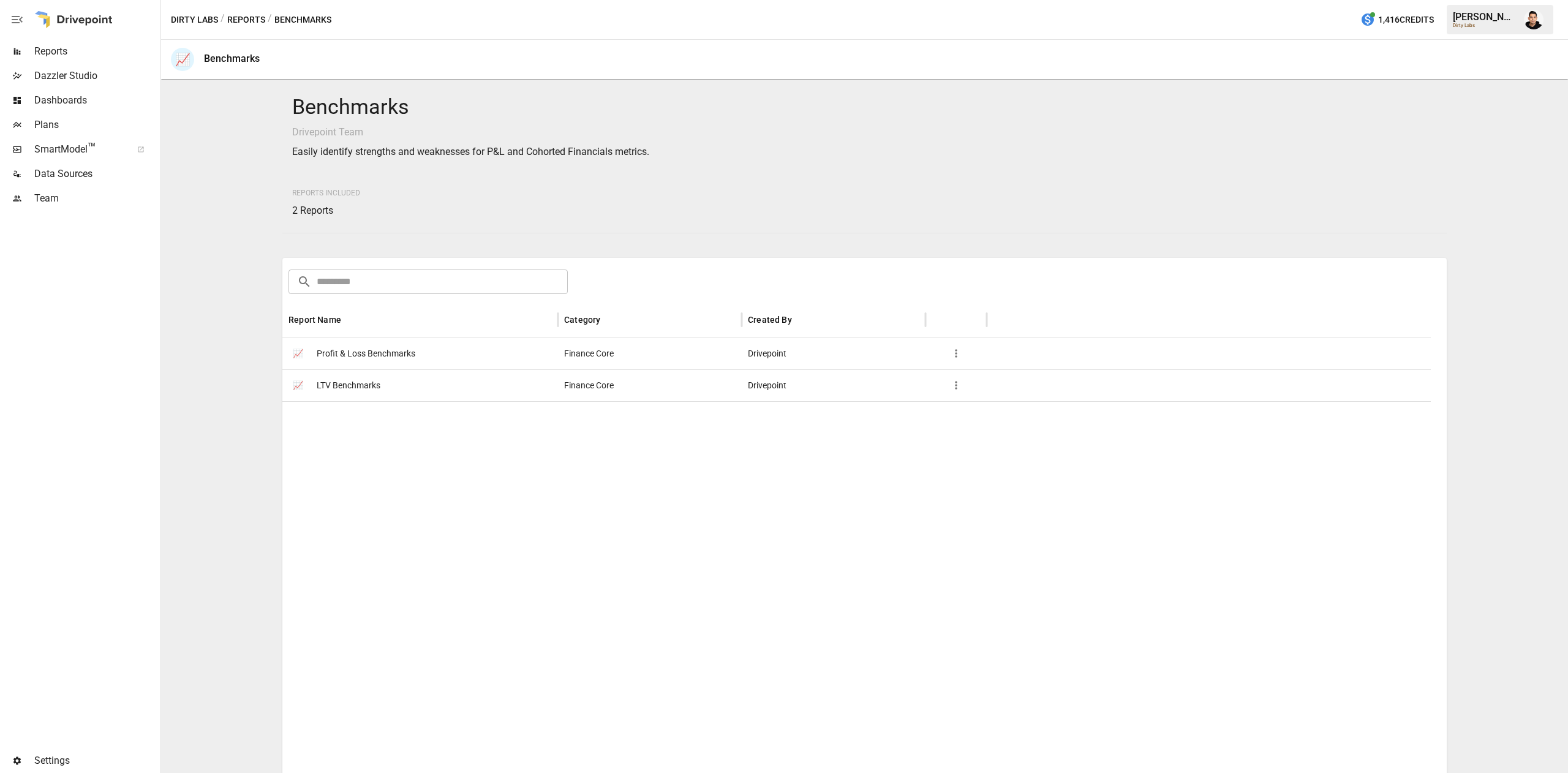
click at [348, 359] on span "Profit & Loss Benchmarks" at bounding box center [365, 354] width 99 height 32
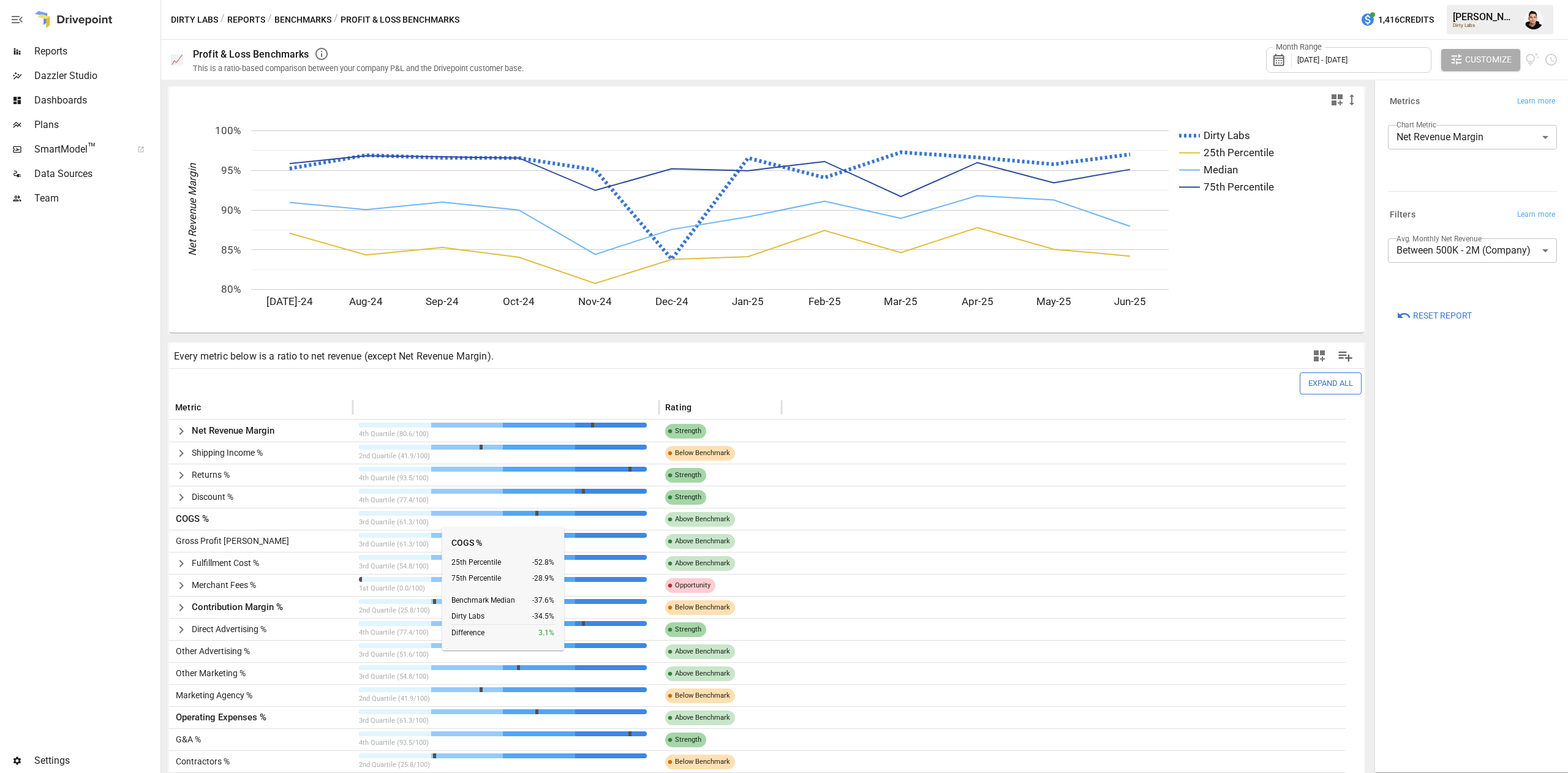
scroll to position [165, 0]
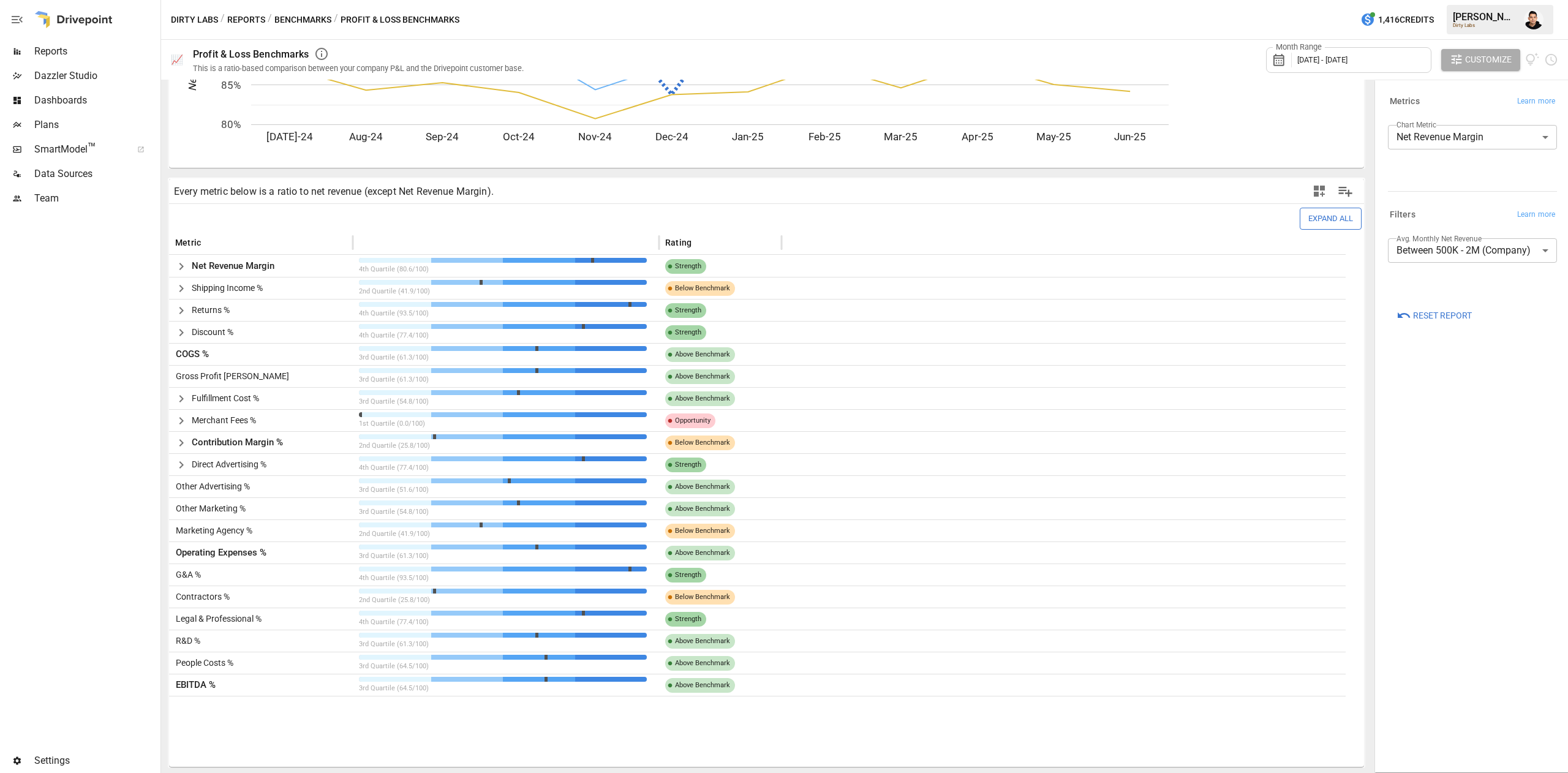
click at [179, 397] on icon "button" at bounding box center [181, 399] width 15 height 15
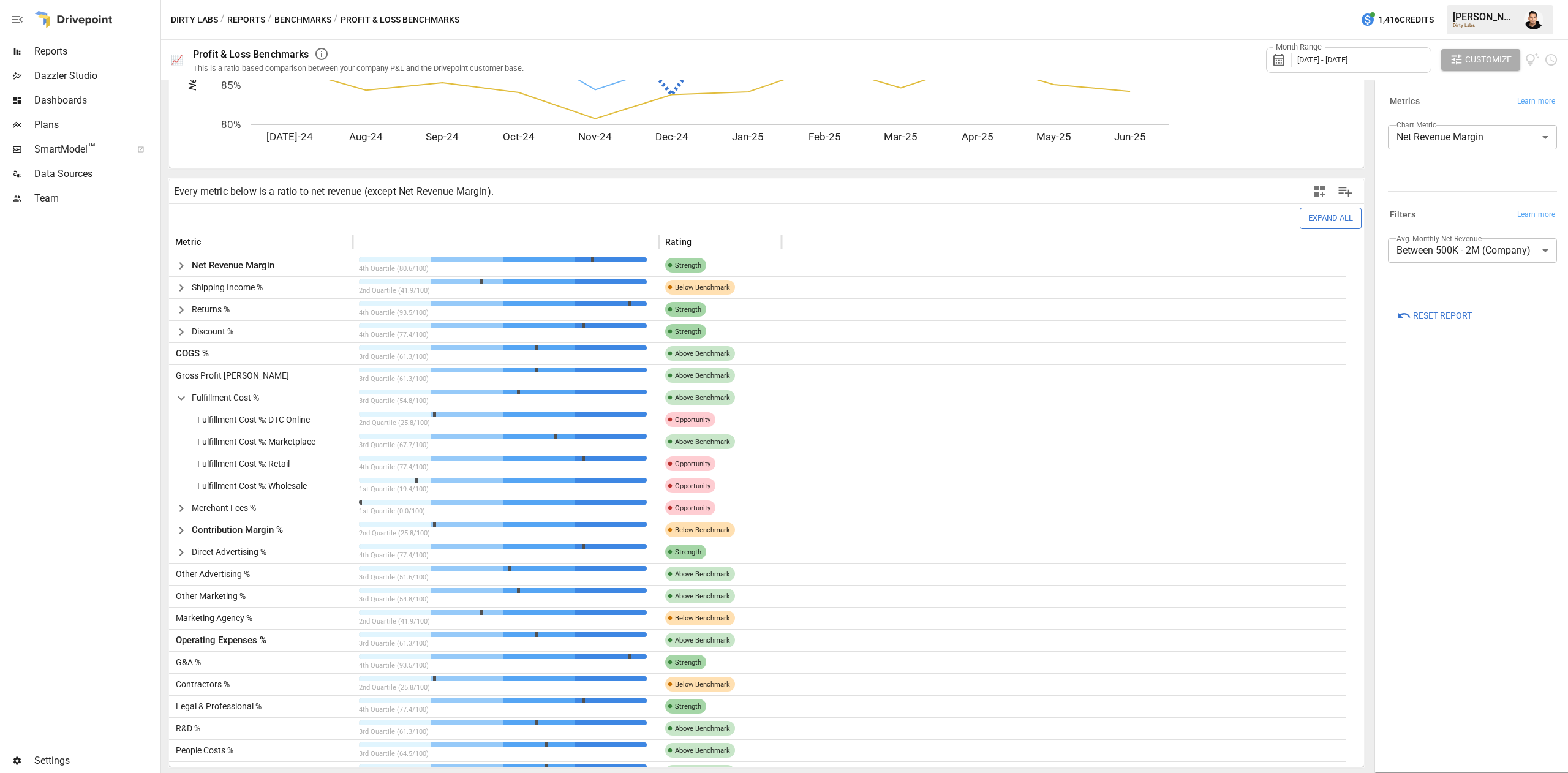
click at [173, 510] on button "button" at bounding box center [181, 508] width 21 height 21
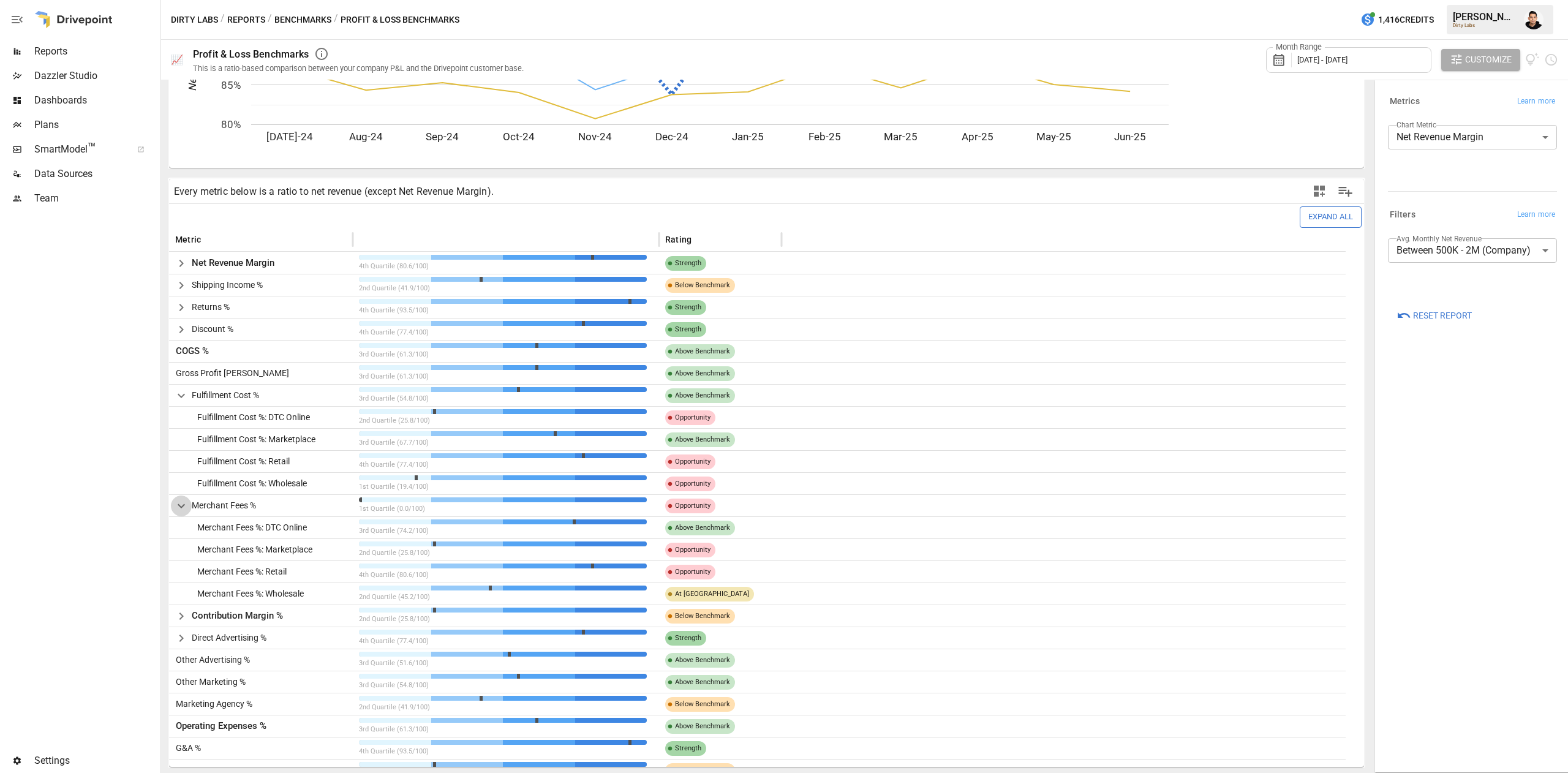
click at [189, 506] on button "button" at bounding box center [181, 507] width 21 height 21
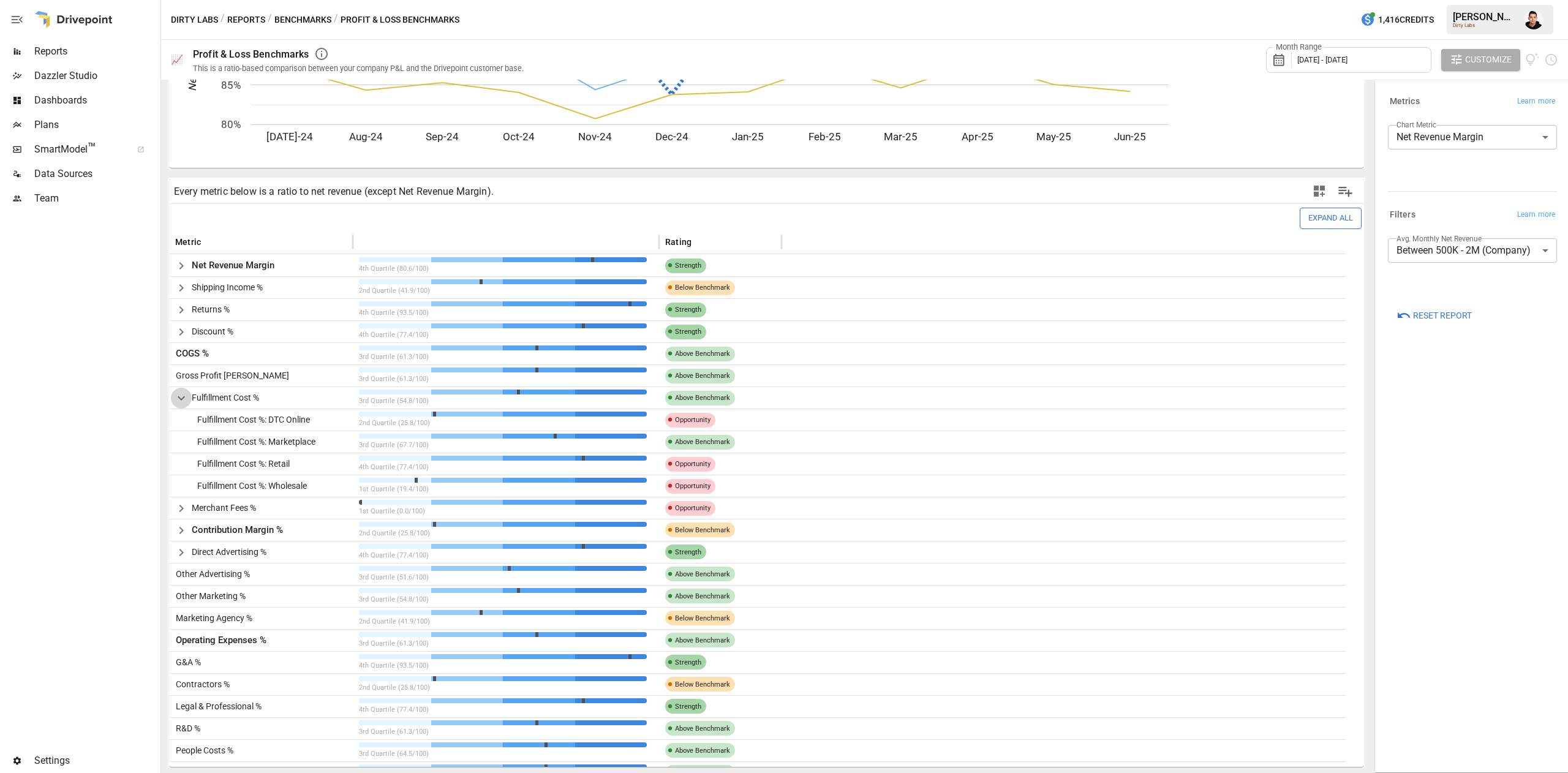
click at [181, 396] on icon "button" at bounding box center [181, 398] width 15 height 15
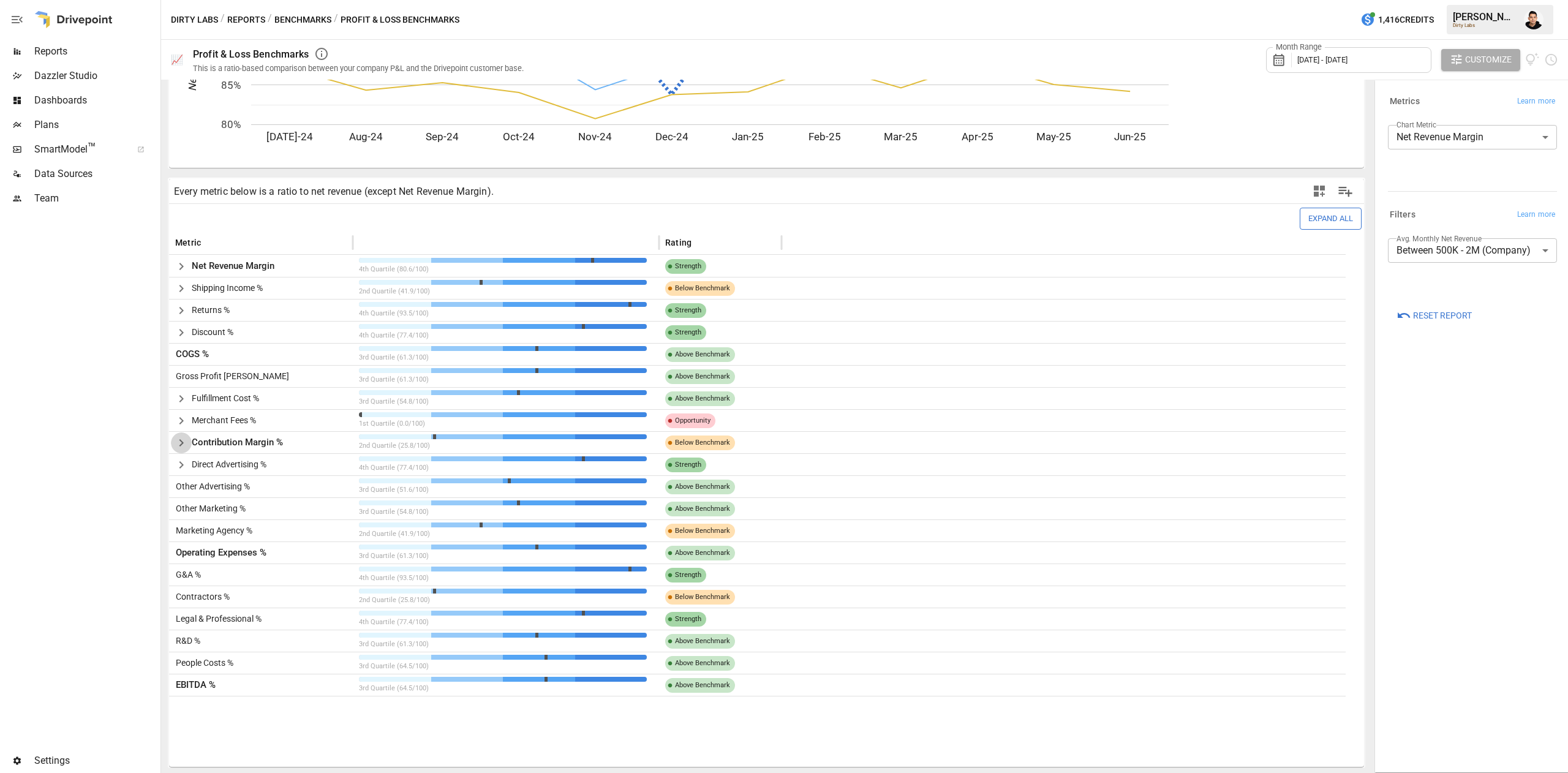
click at [182, 437] on icon "button" at bounding box center [181, 443] width 15 height 15
